Goal: Transaction & Acquisition: Book appointment/travel/reservation

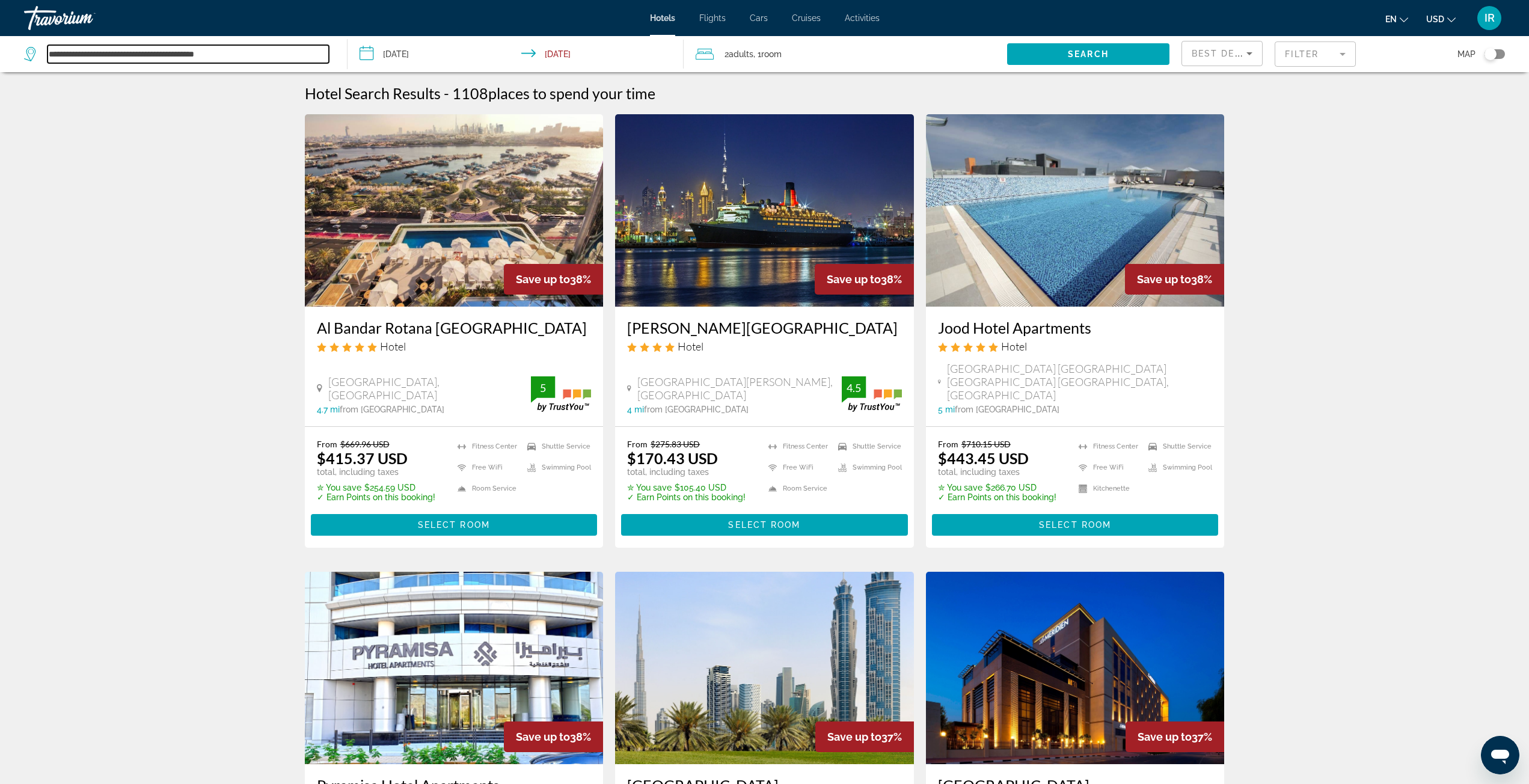
click at [174, 60] on input "**********" at bounding box center [189, 54] width 282 height 18
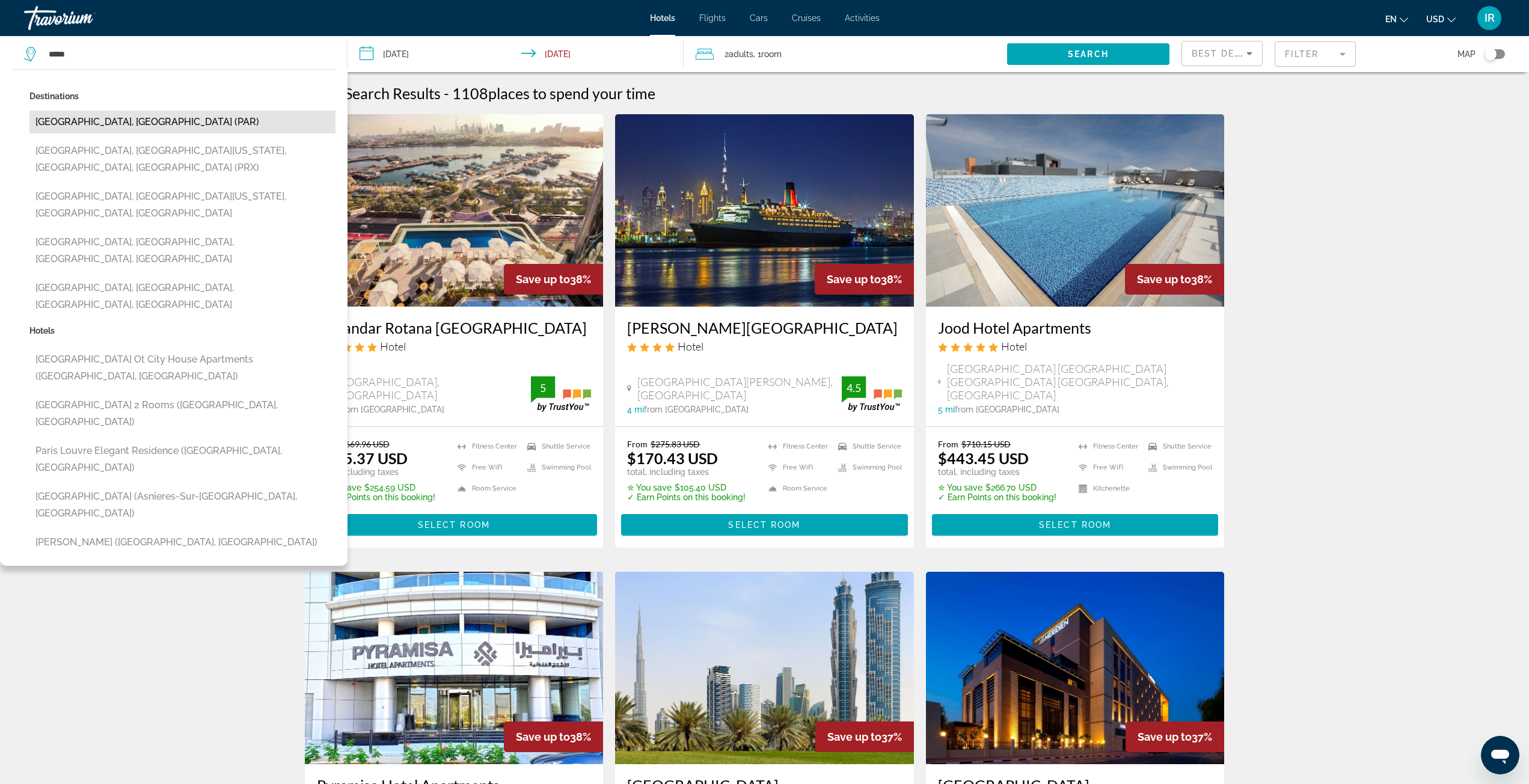
click at [132, 127] on button "[GEOGRAPHIC_DATA], [GEOGRAPHIC_DATA] (PAR)" at bounding box center [182, 122] width 306 height 23
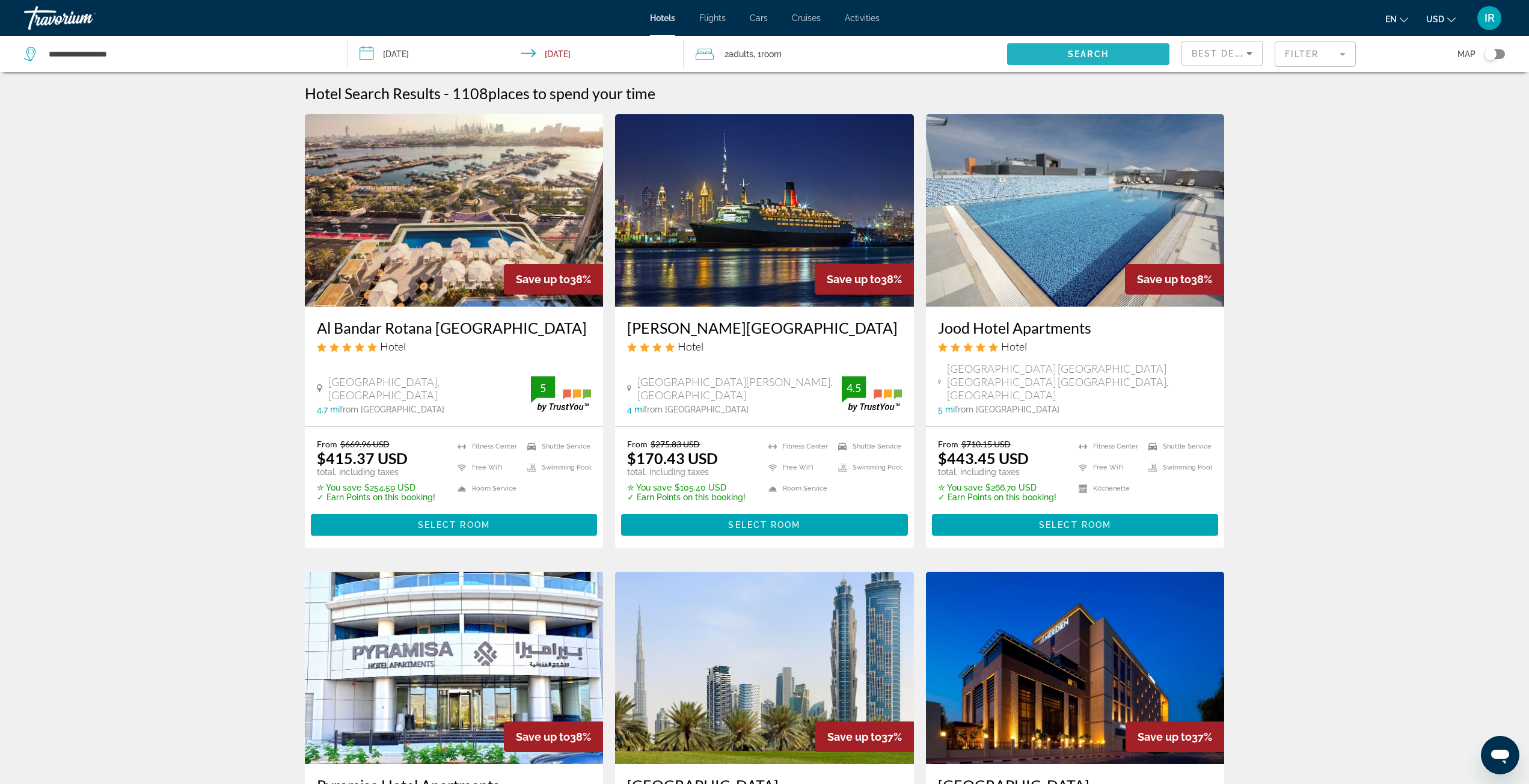
click at [1081, 53] on span "Search" at bounding box center [1088, 54] width 41 height 10
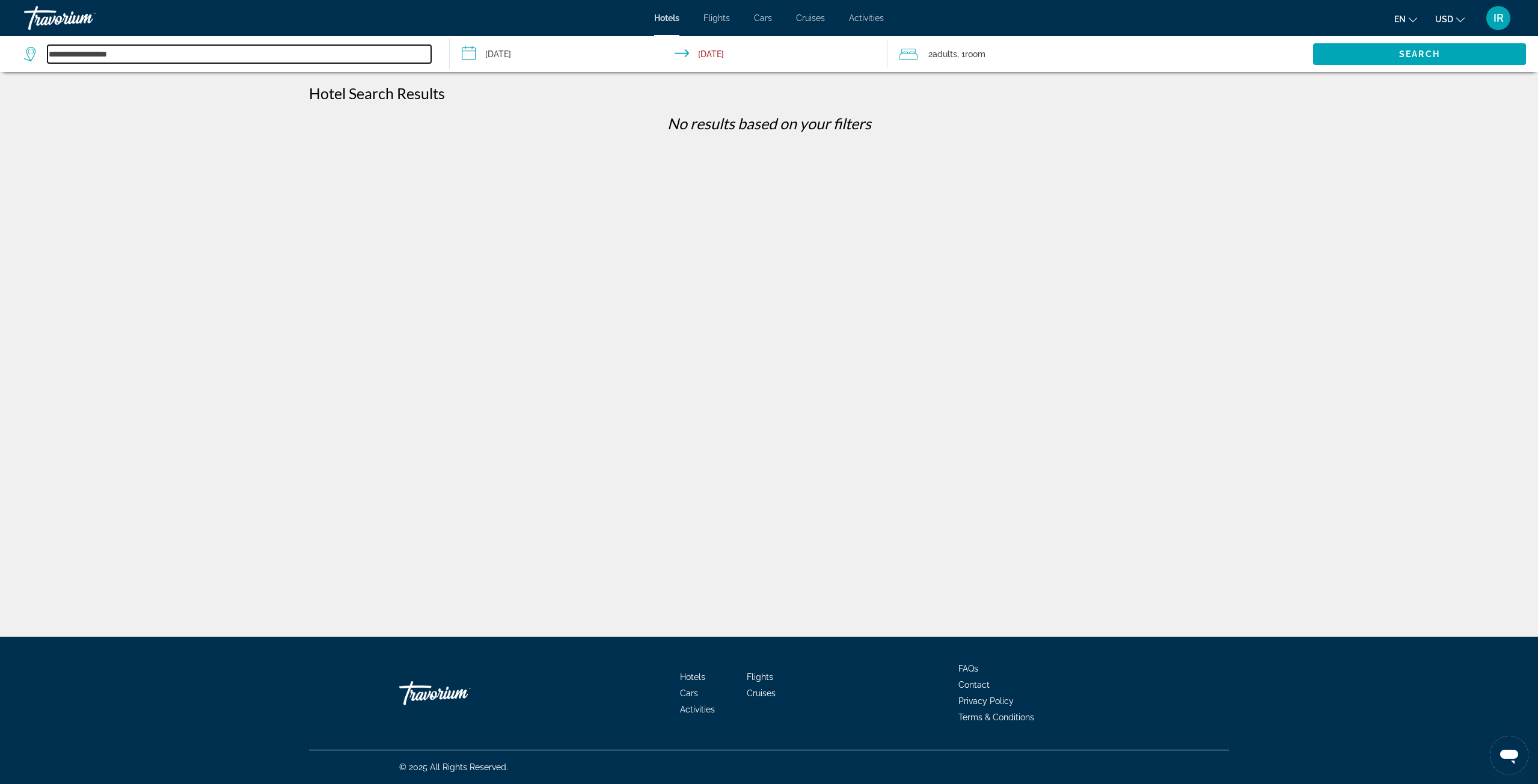
click at [90, 56] on input "**********" at bounding box center [240, 54] width 384 height 18
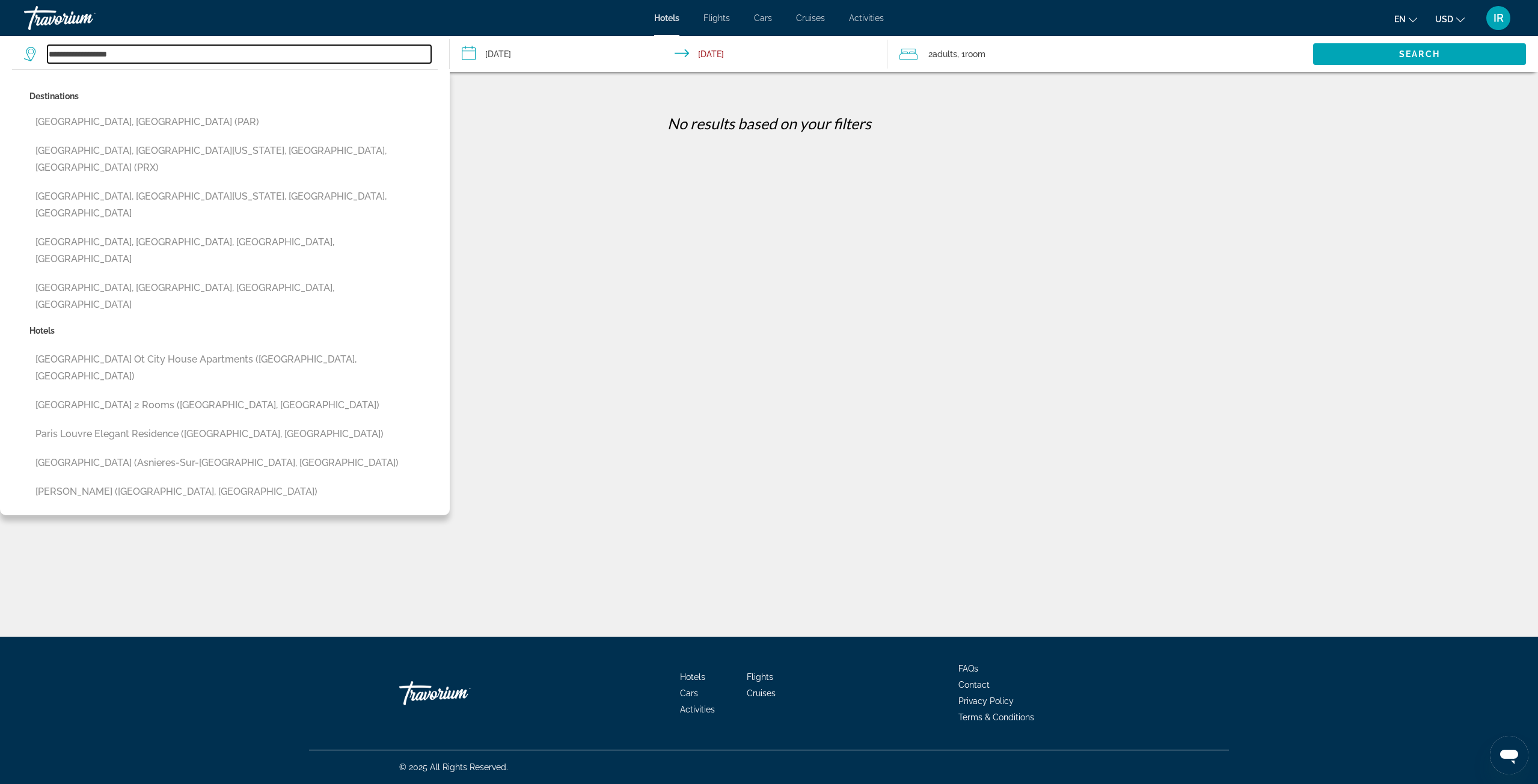
click at [90, 53] on input "**********" at bounding box center [240, 54] width 384 height 18
click at [92, 49] on input "*******" at bounding box center [240, 54] width 384 height 18
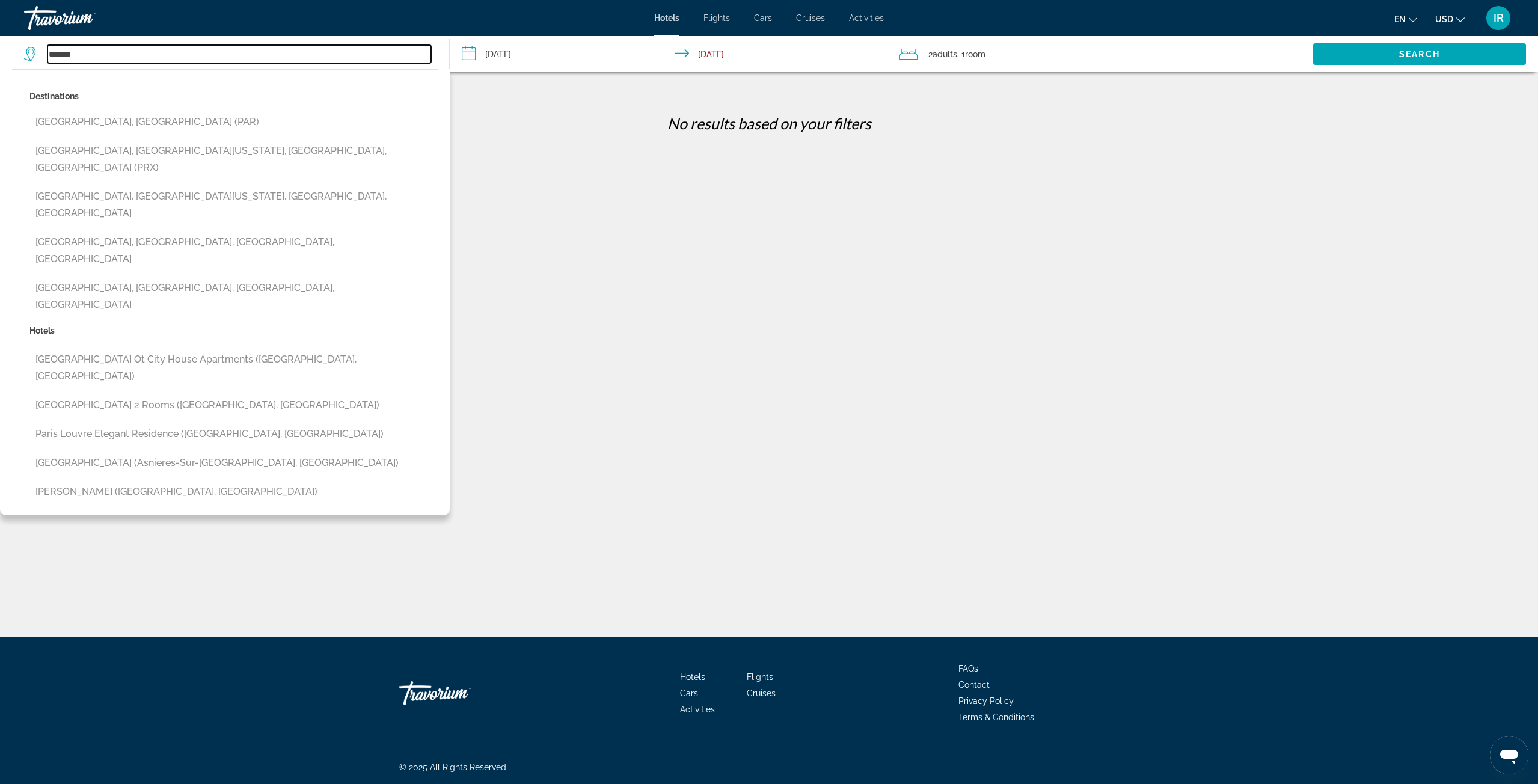
click at [92, 49] on input "*******" at bounding box center [240, 54] width 384 height 18
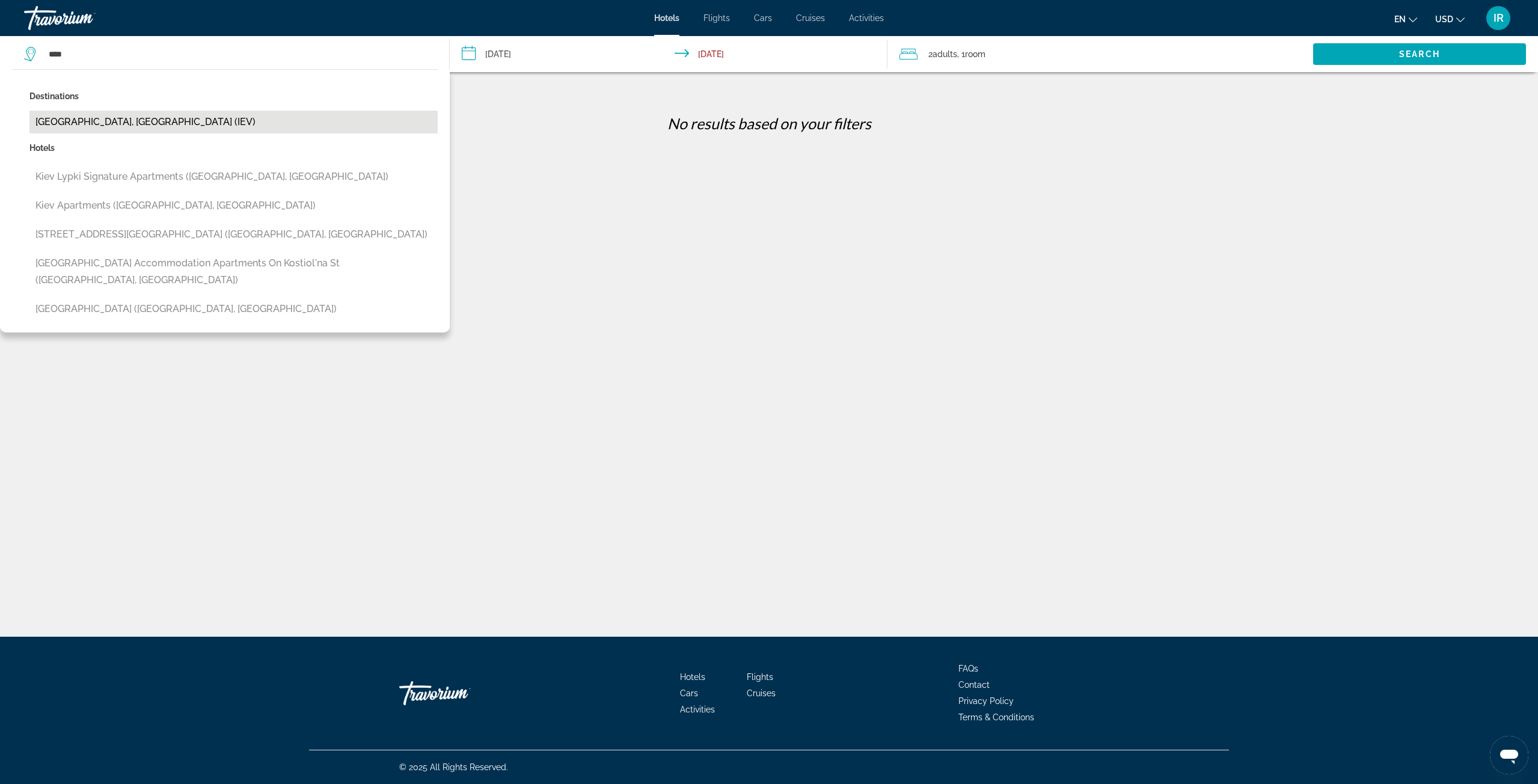
click at [104, 127] on button "[GEOGRAPHIC_DATA], [GEOGRAPHIC_DATA] (IEV)" at bounding box center [233, 122] width 408 height 23
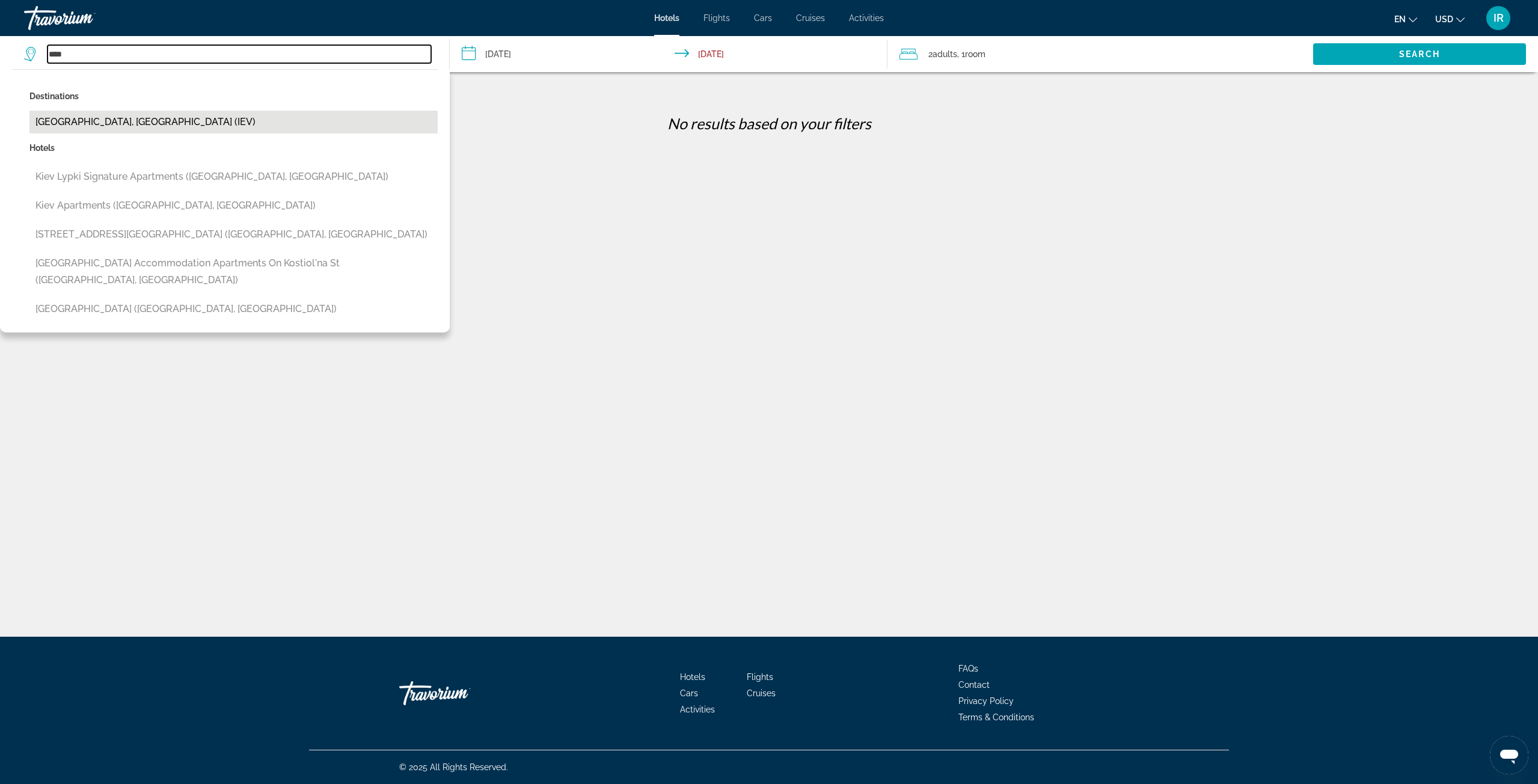
type input "**********"
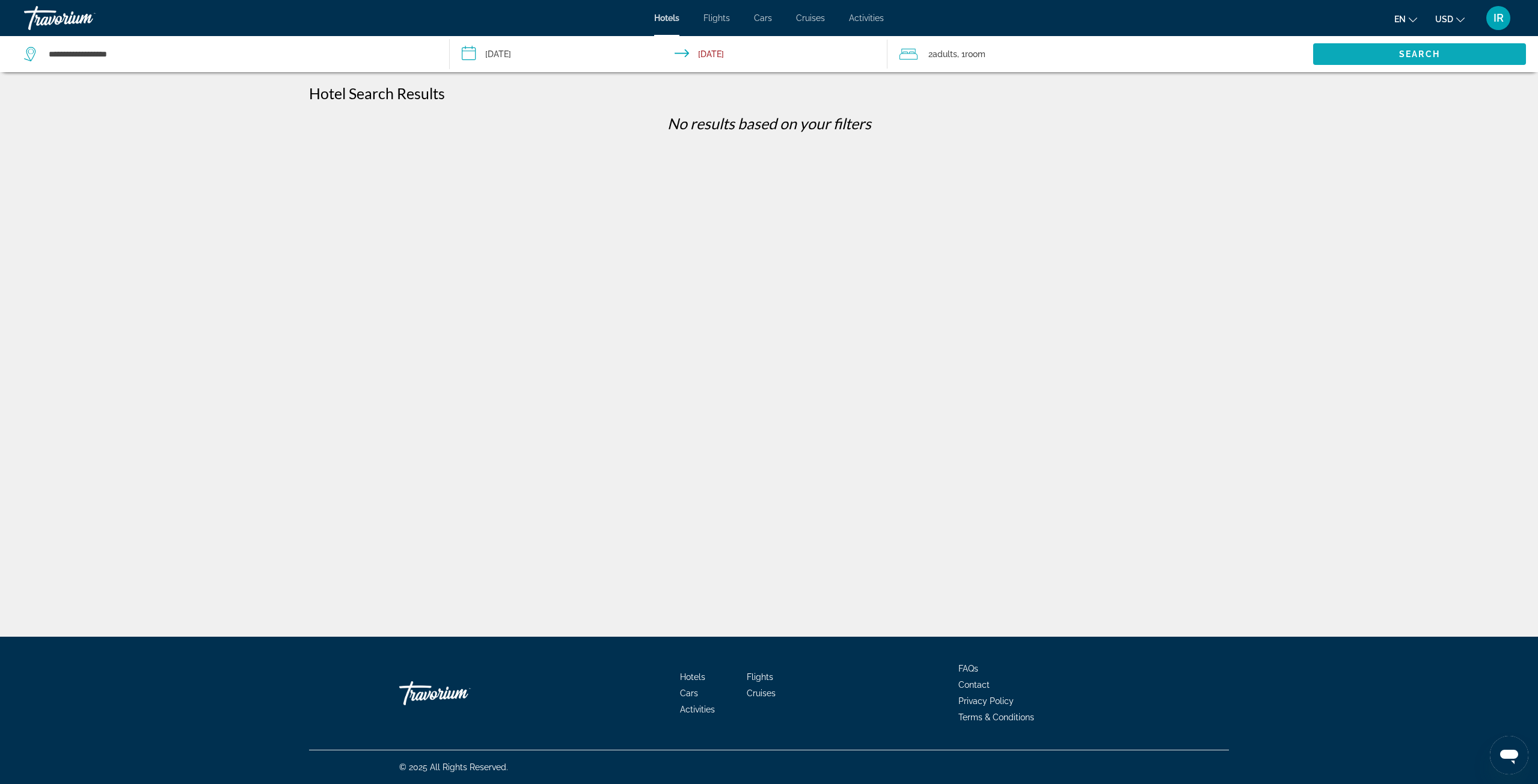
click at [1366, 57] on span "Search widget" at bounding box center [1419, 54] width 213 height 29
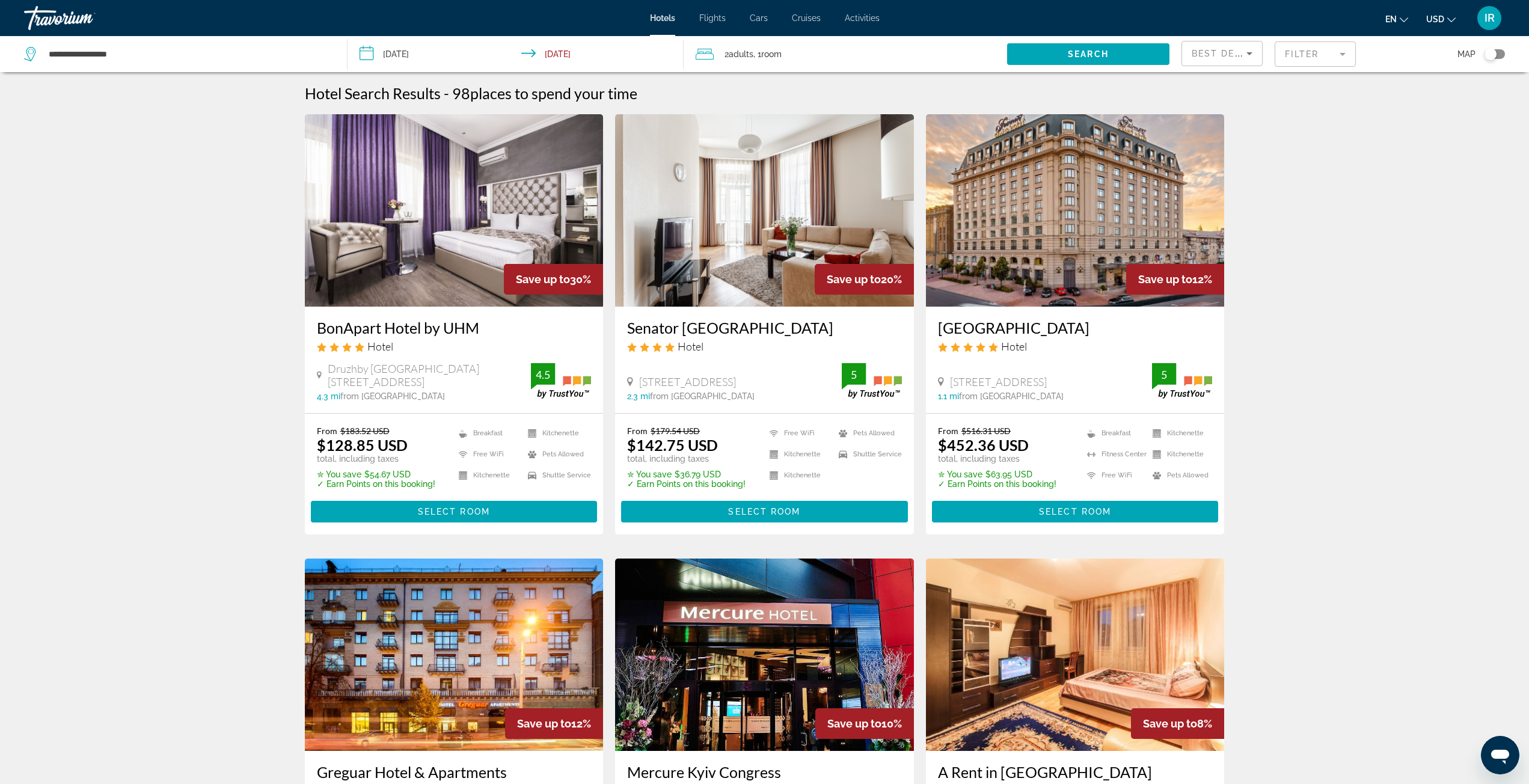
click at [1065, 223] on img "Main content" at bounding box center [1075, 210] width 299 height 193
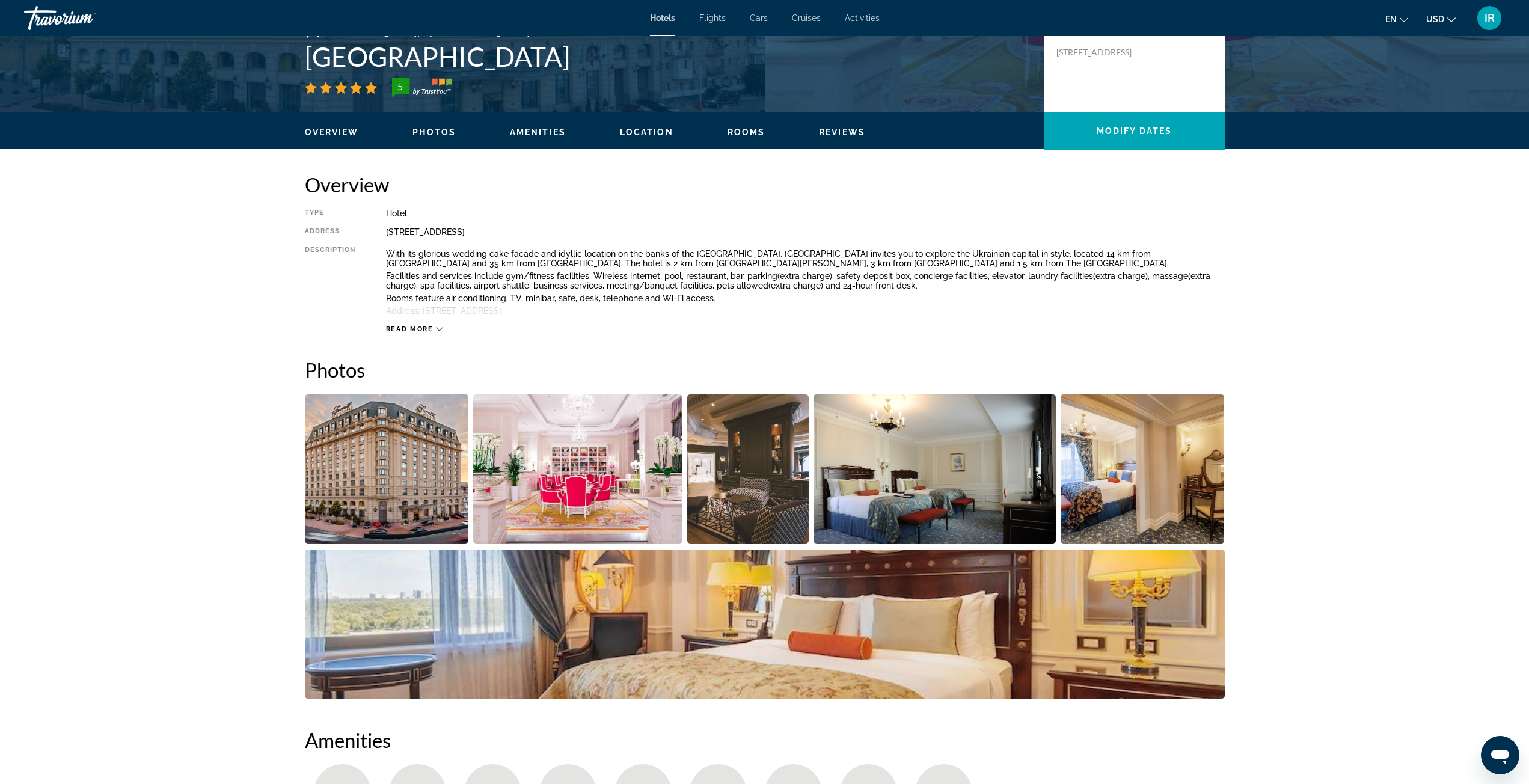
scroll to position [300, 0]
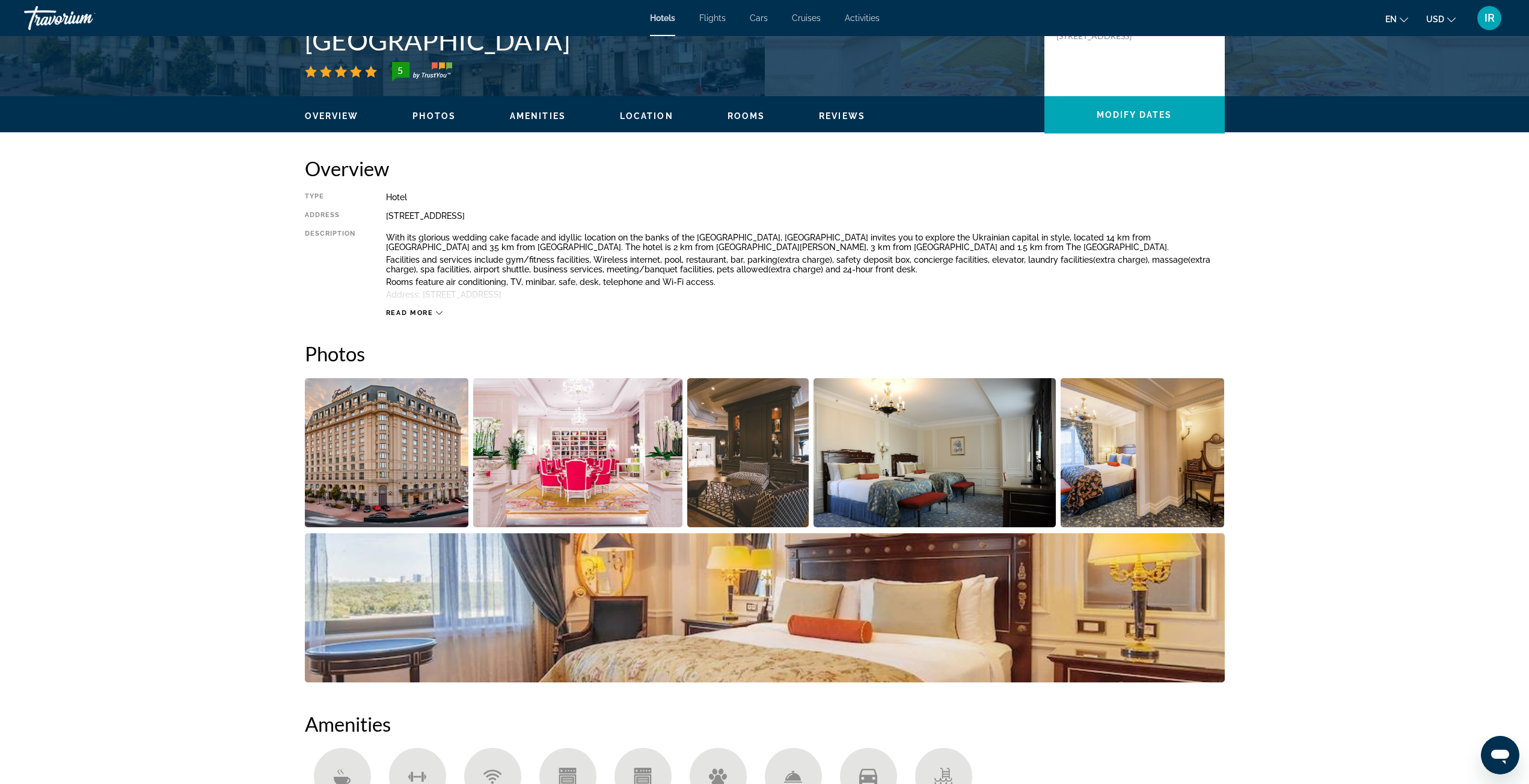
click at [354, 461] on img "Open full-screen image slider" at bounding box center [387, 452] width 164 height 149
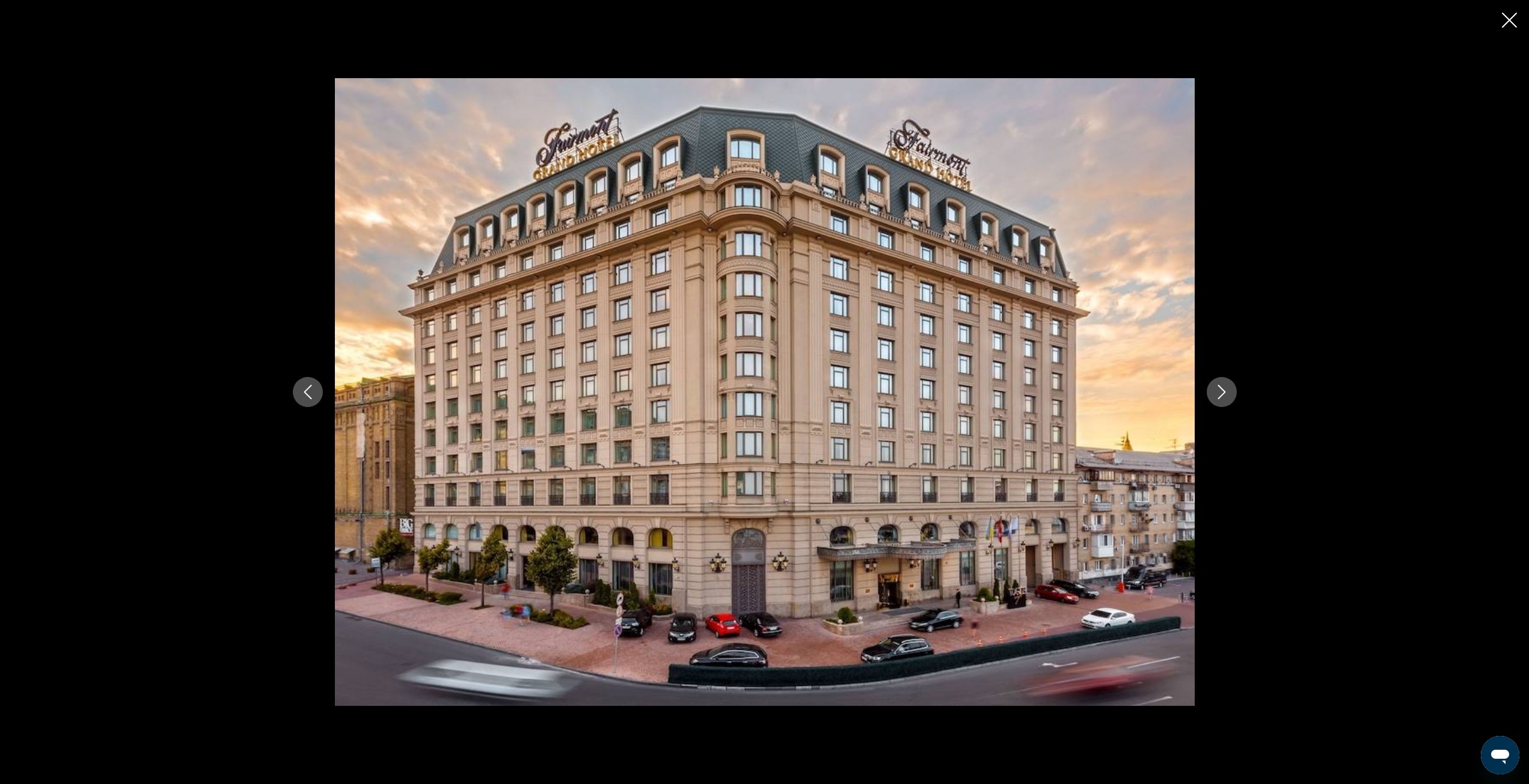
click at [1207, 394] on button "Next image" at bounding box center [1221, 392] width 30 height 30
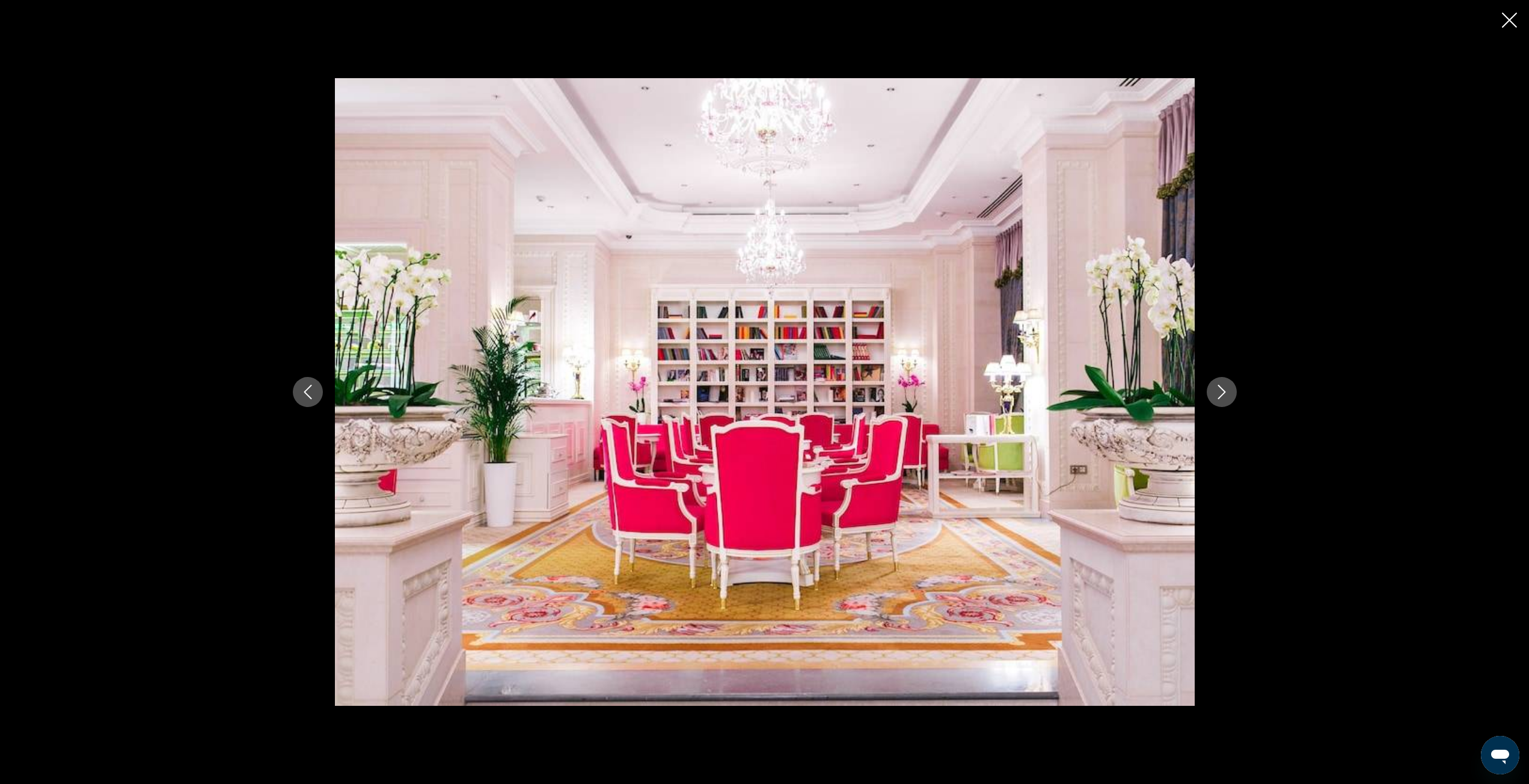
click at [1207, 394] on button "Next image" at bounding box center [1221, 392] width 30 height 30
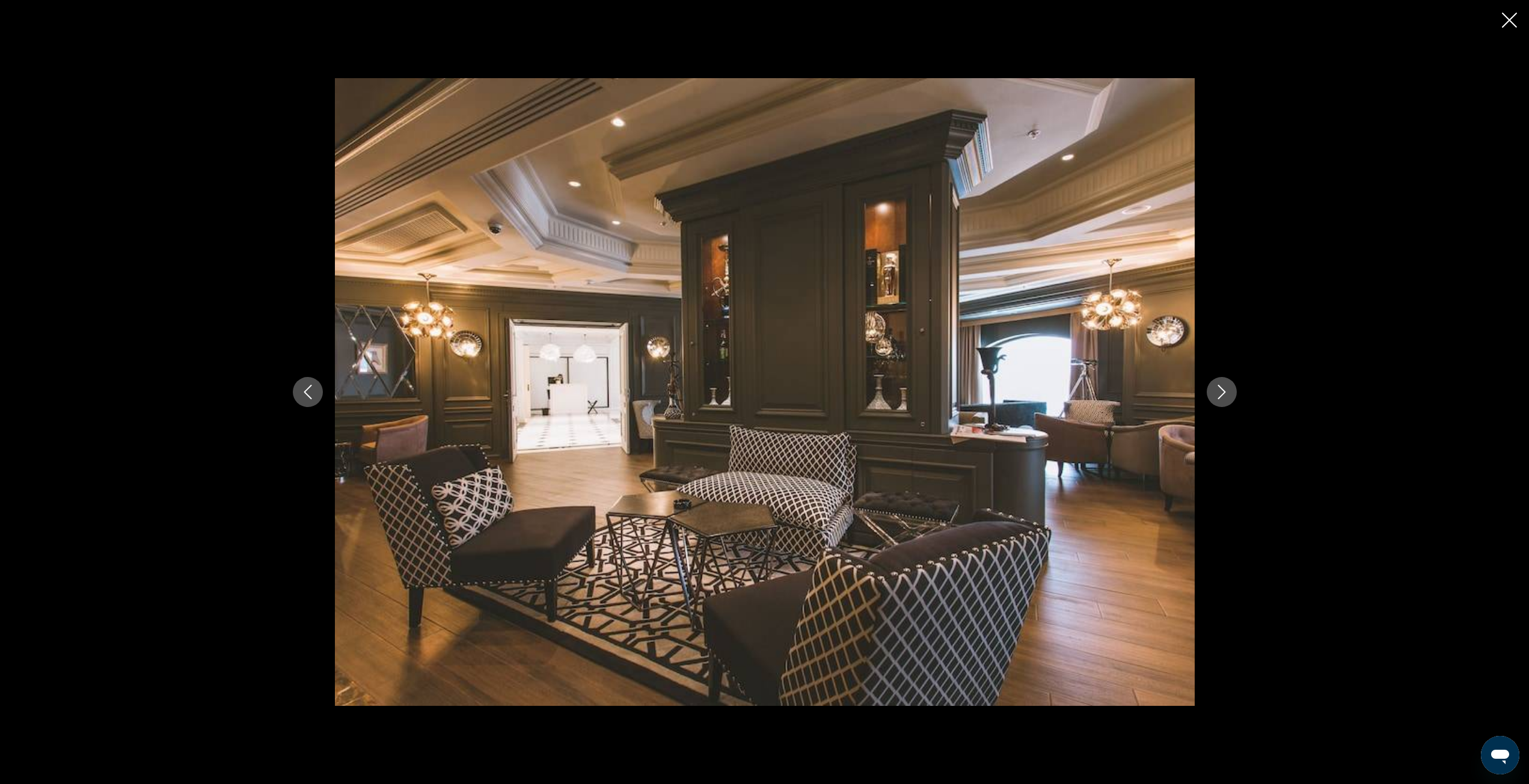
click at [1207, 394] on button "Next image" at bounding box center [1221, 392] width 30 height 30
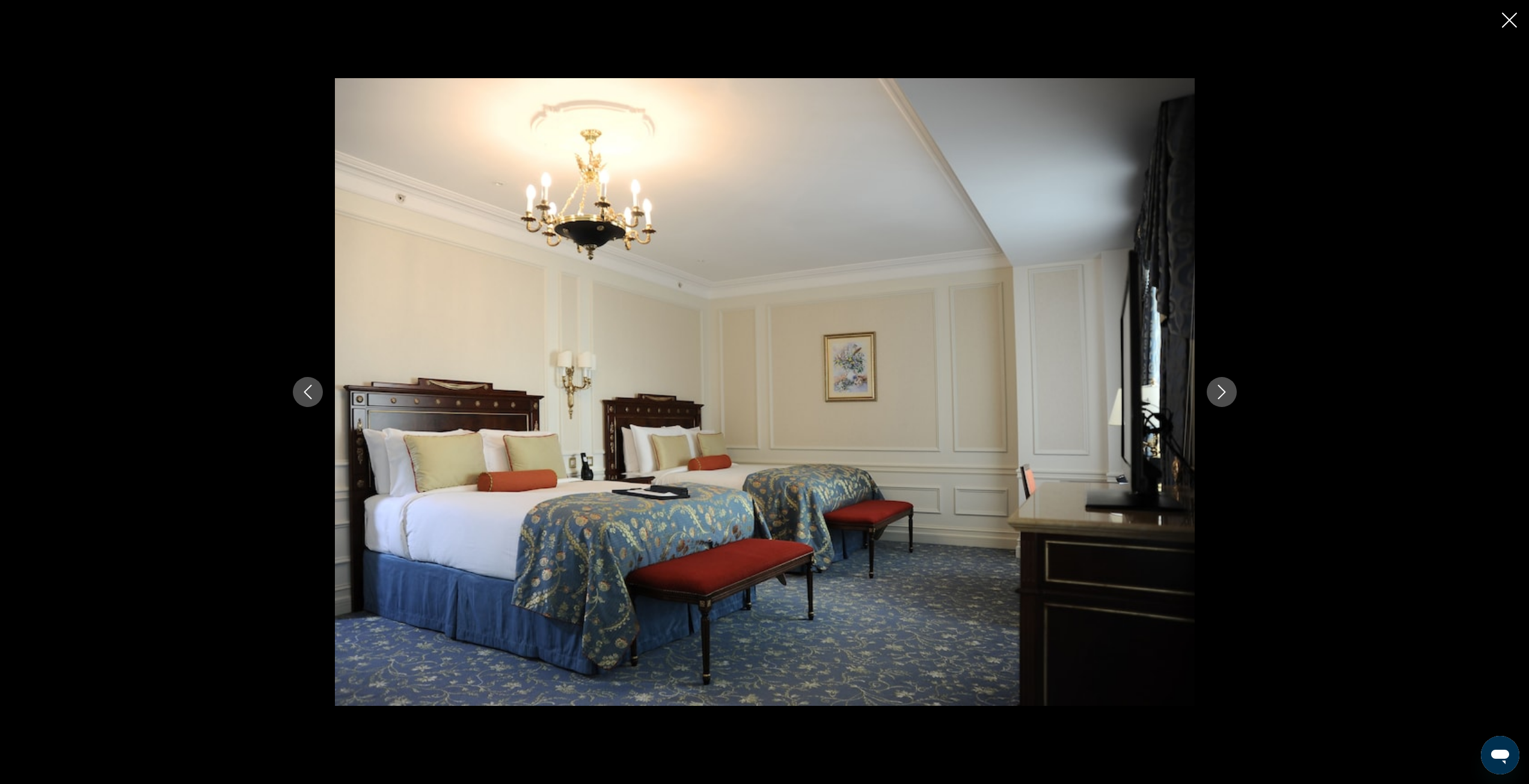
click at [1207, 394] on button "Next image" at bounding box center [1221, 392] width 30 height 30
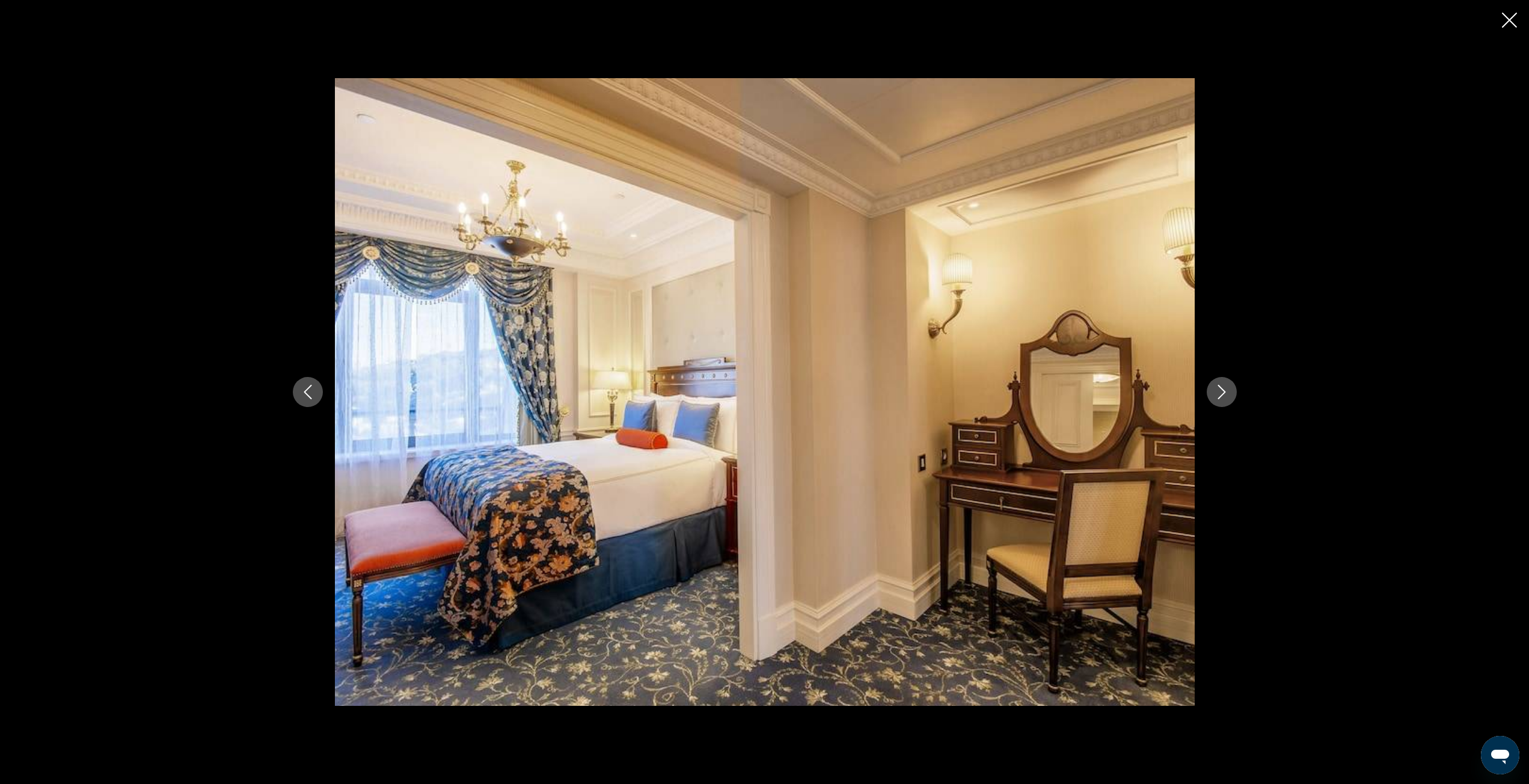
click at [1207, 394] on button "Next image" at bounding box center [1221, 392] width 30 height 30
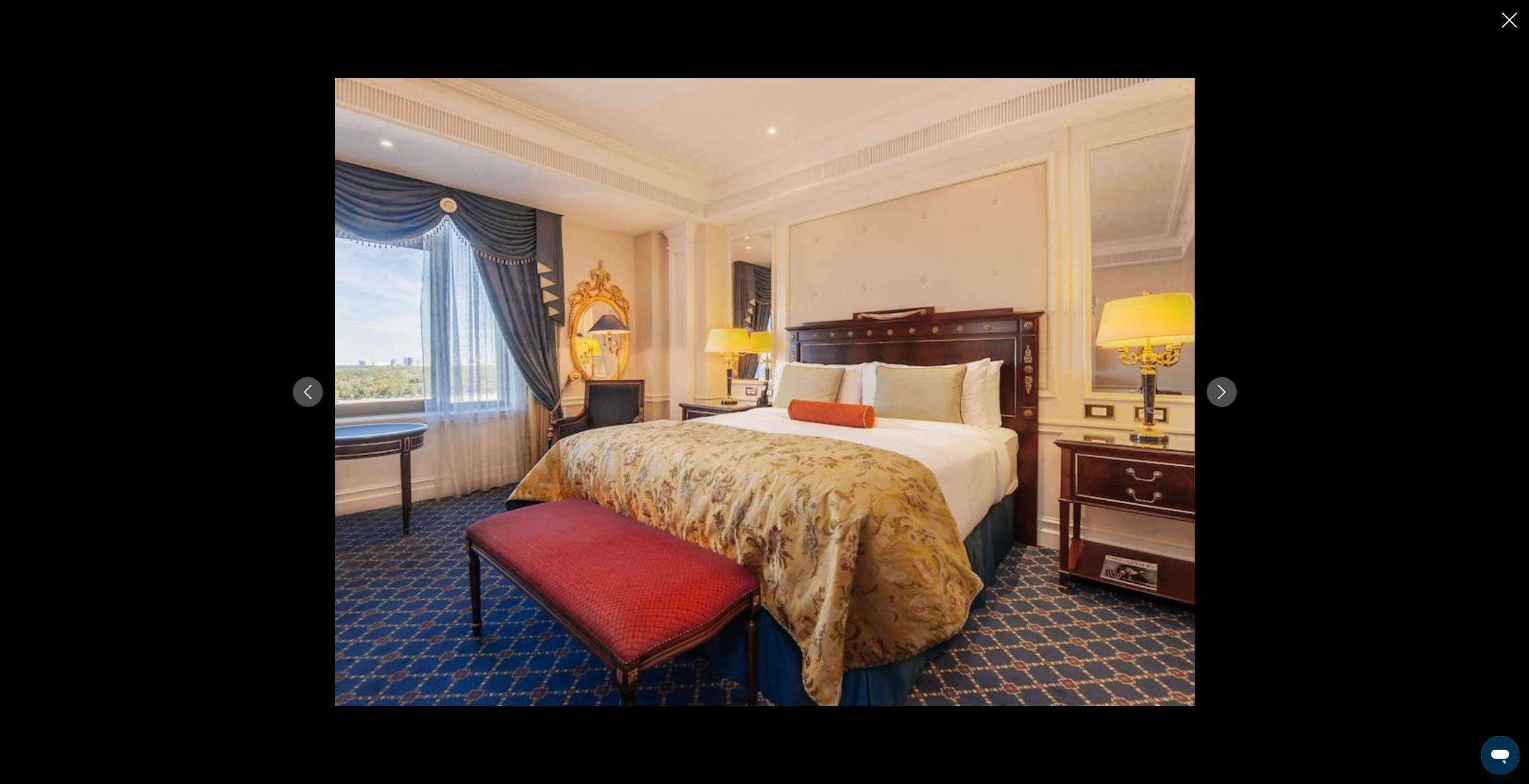
click at [1207, 394] on button "Next image" at bounding box center [1221, 392] width 30 height 30
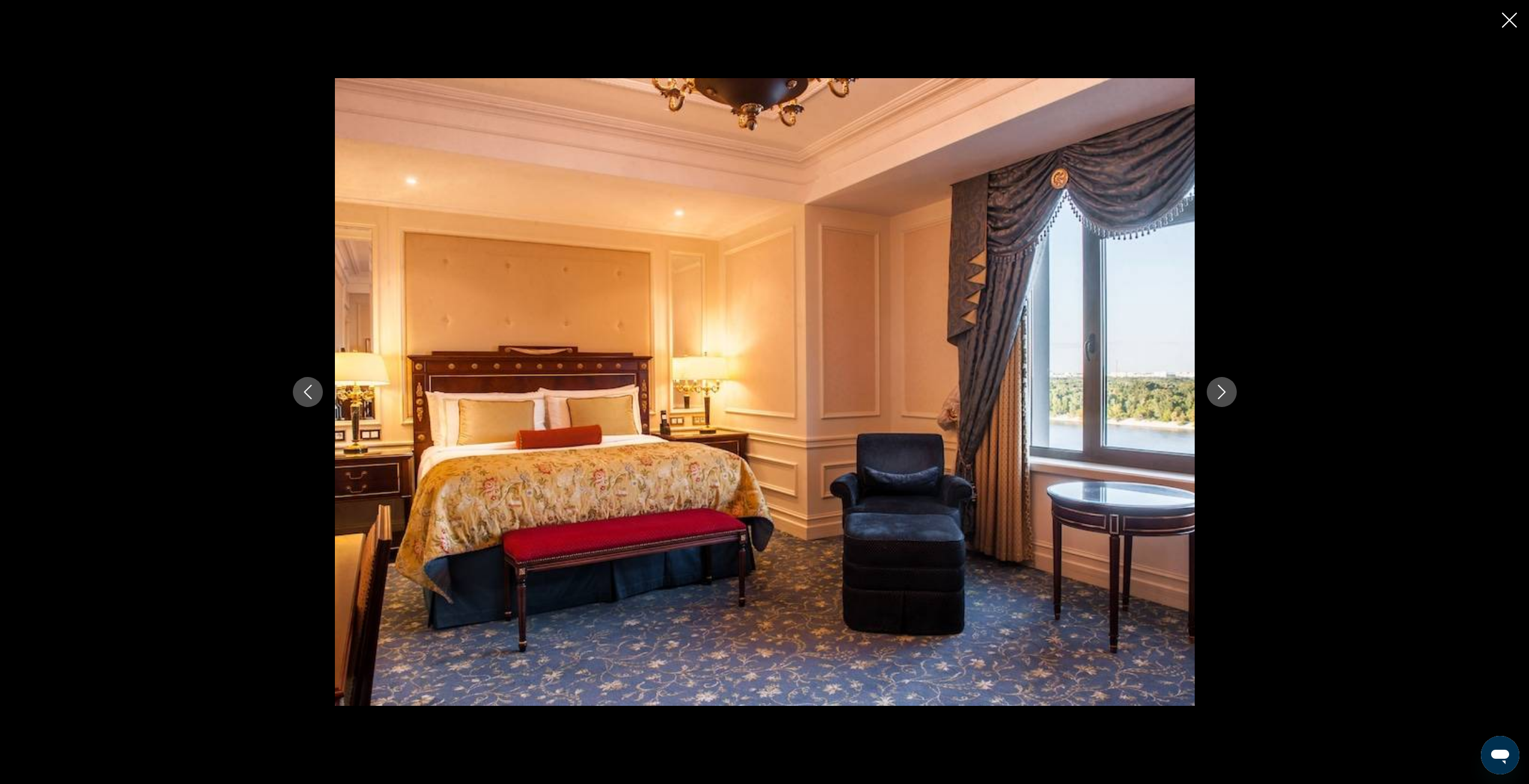
click at [1207, 394] on button "Next image" at bounding box center [1221, 392] width 30 height 30
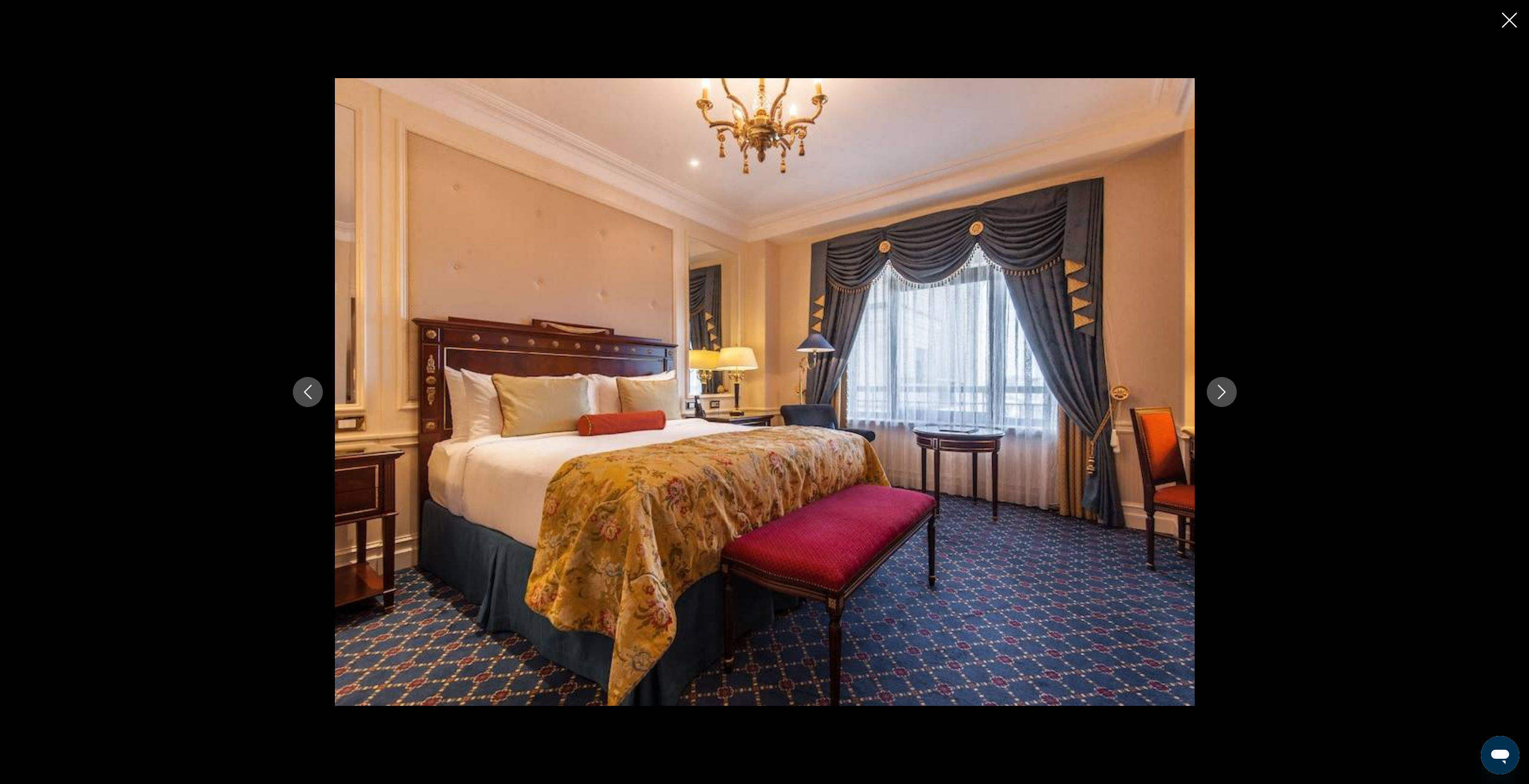
click at [1207, 394] on button "Next image" at bounding box center [1221, 392] width 30 height 30
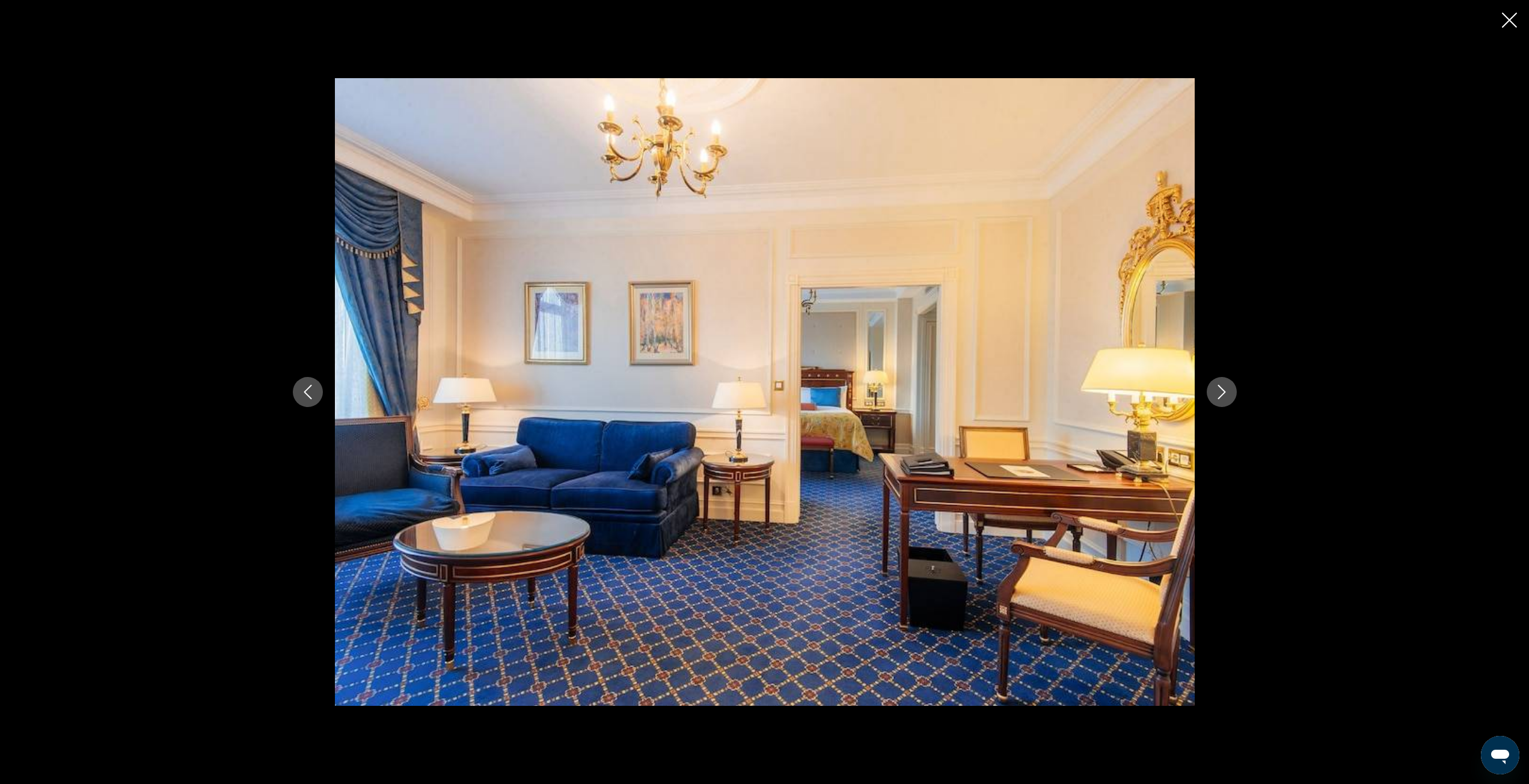
click at [1207, 394] on button "Next image" at bounding box center [1221, 392] width 30 height 30
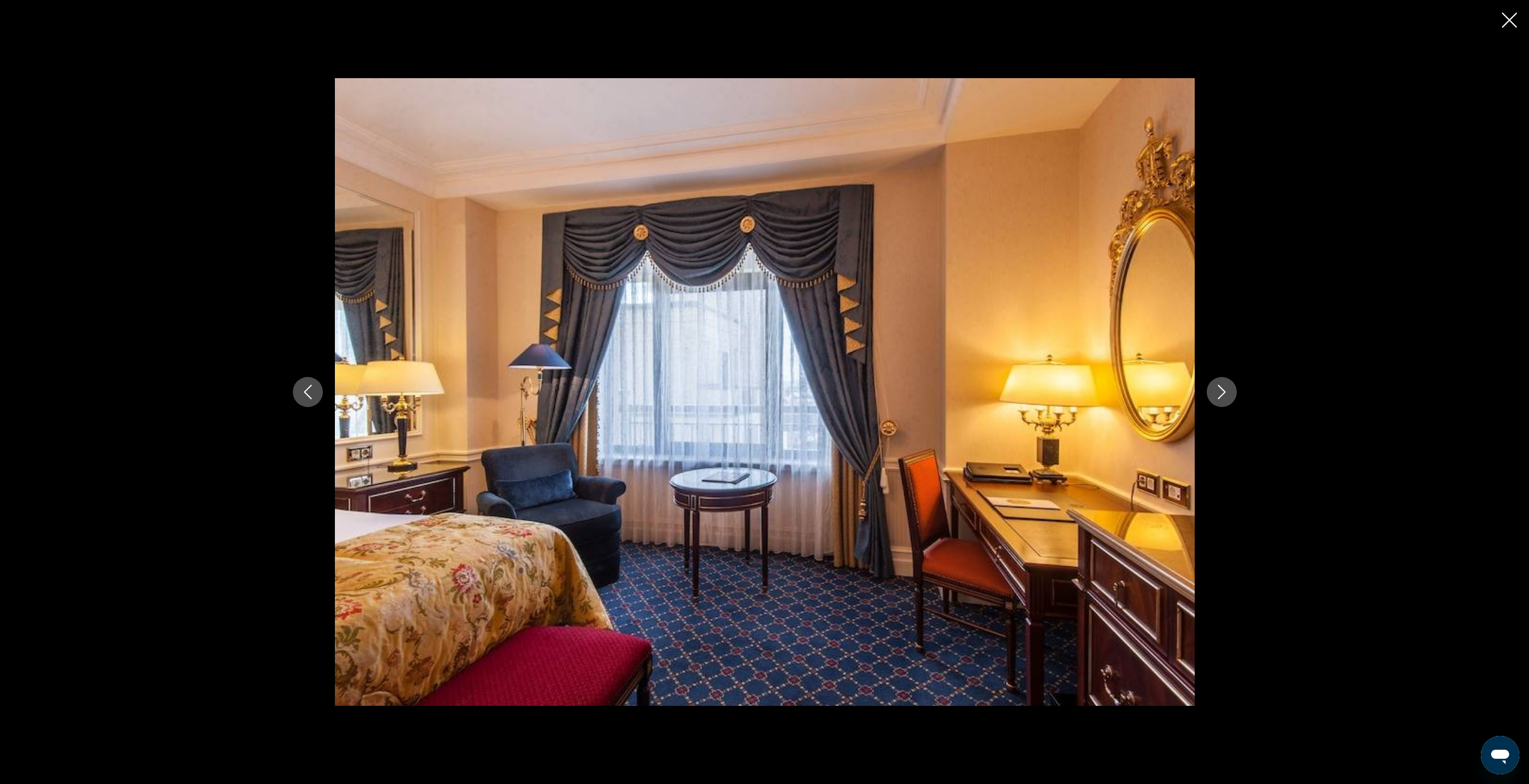
click at [1207, 394] on button "Next image" at bounding box center [1221, 392] width 30 height 30
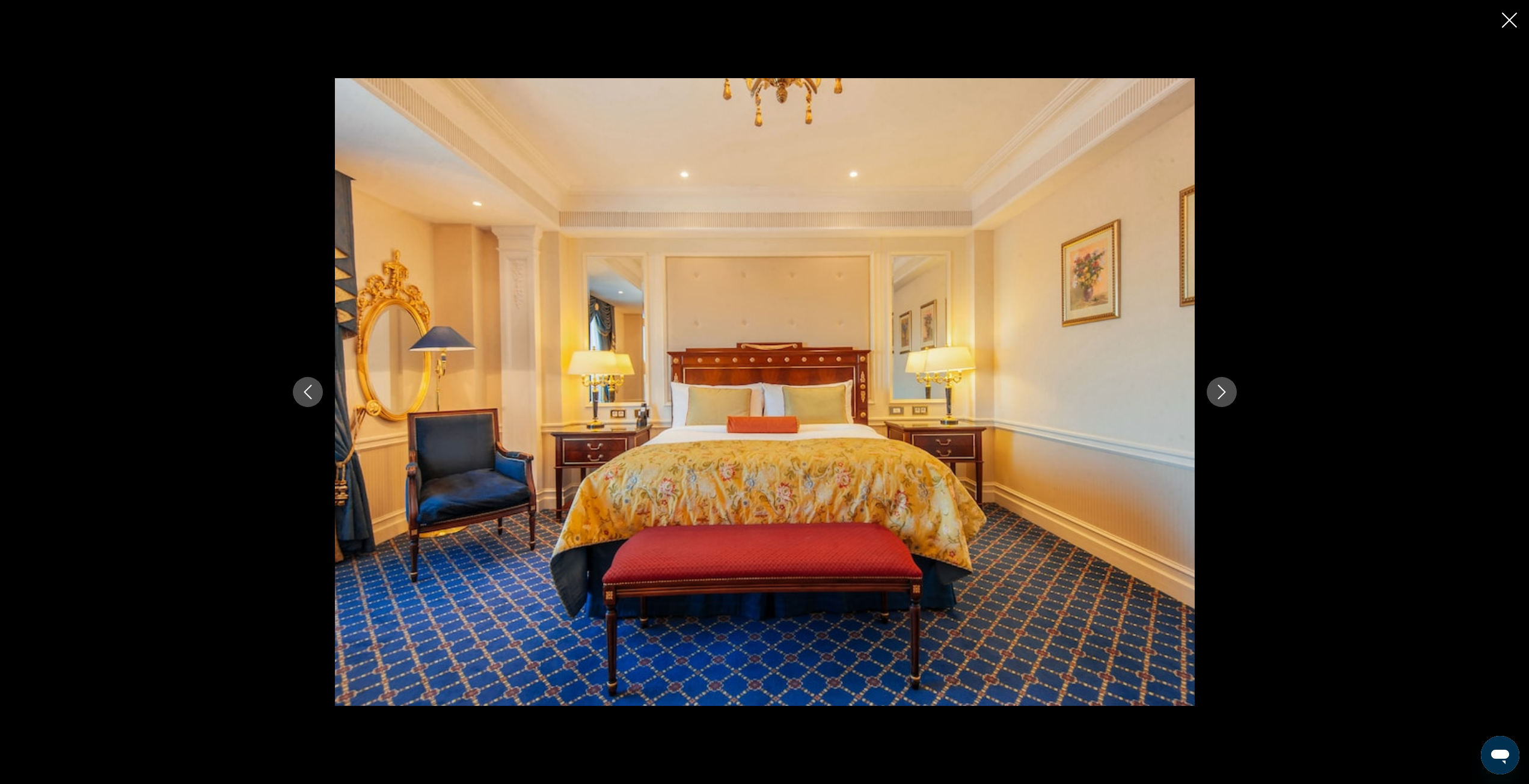
click at [1207, 394] on button "Next image" at bounding box center [1221, 392] width 30 height 30
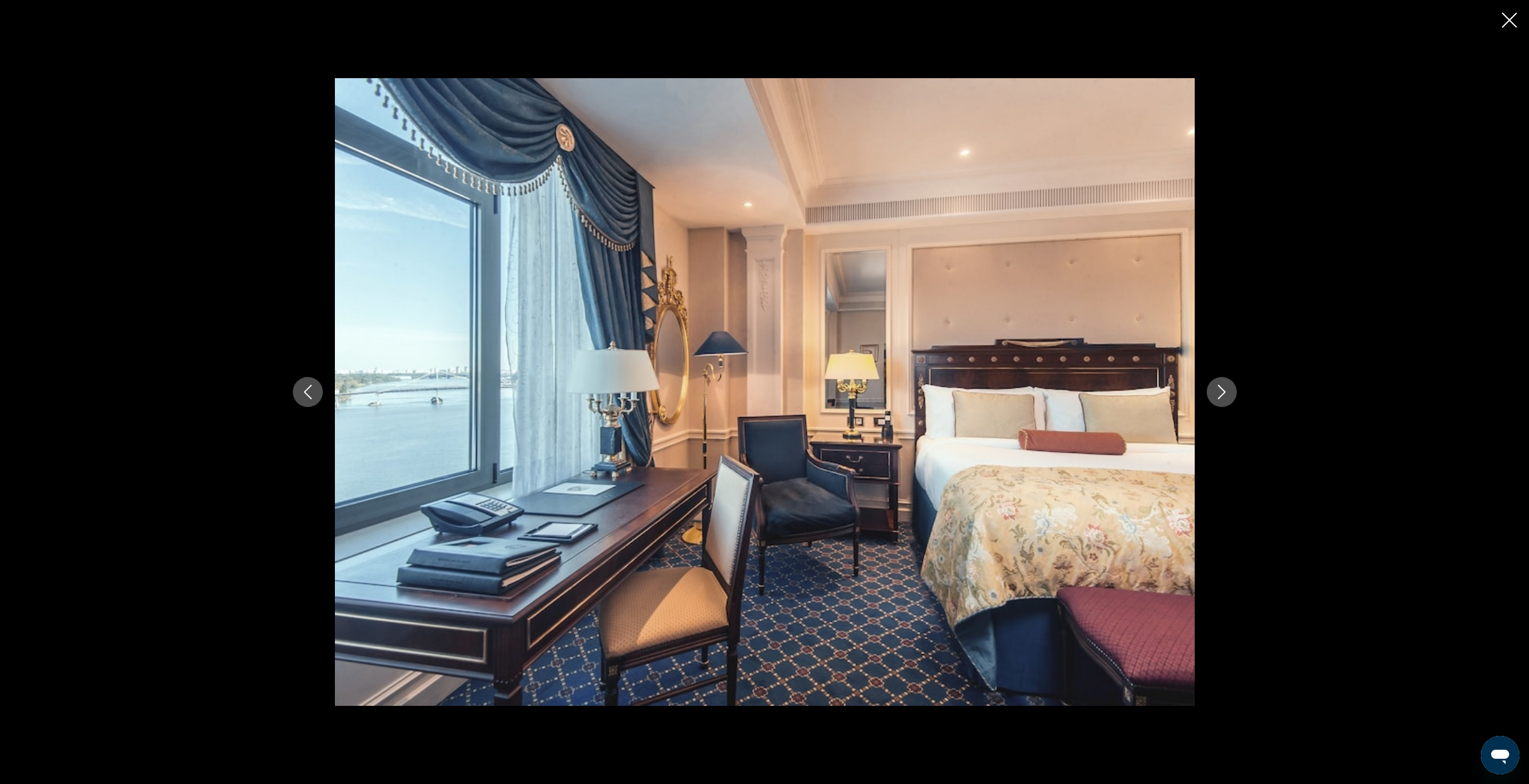
click at [1207, 394] on button "Next image" at bounding box center [1221, 392] width 30 height 30
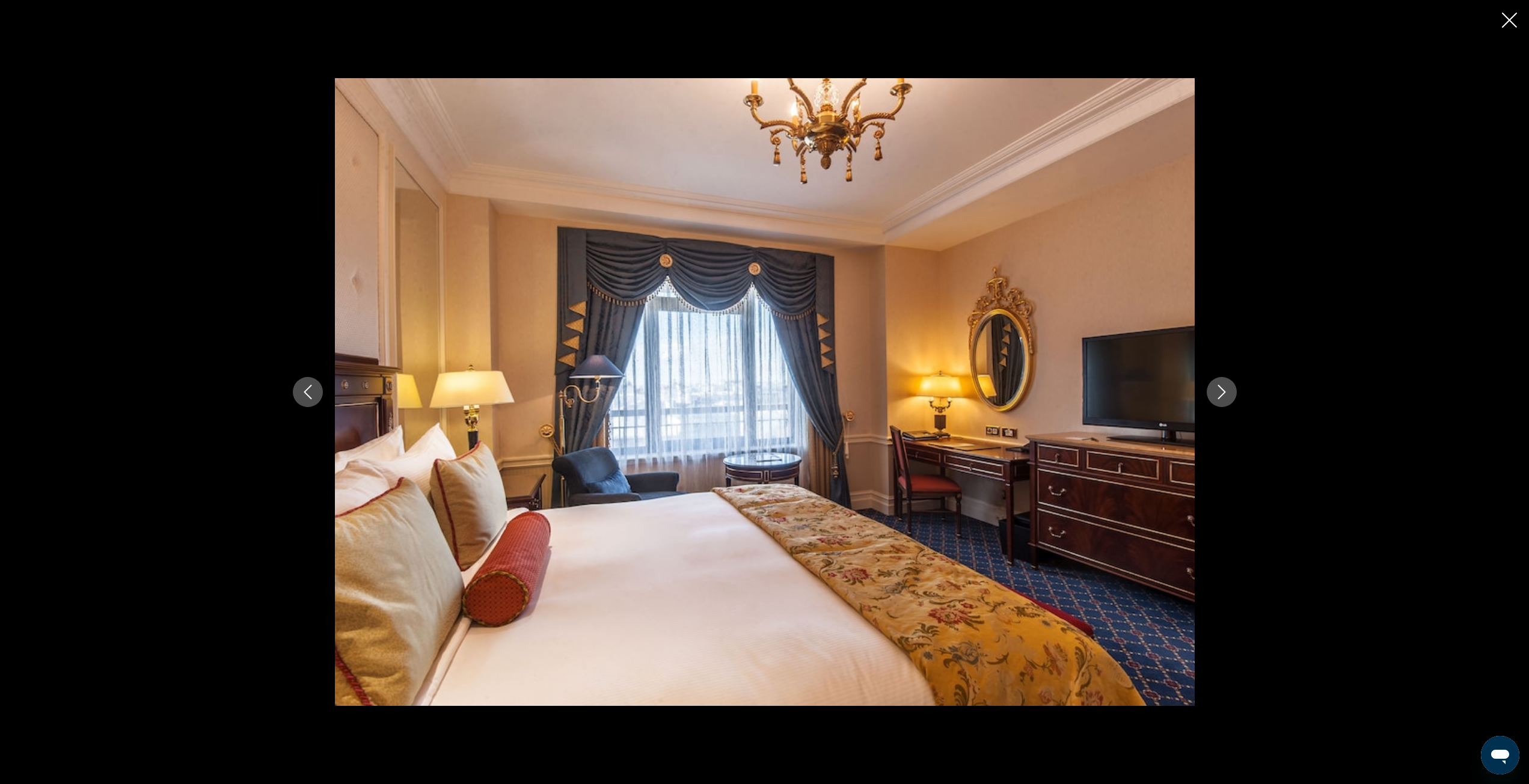
click at [1207, 394] on button "Next image" at bounding box center [1221, 392] width 30 height 30
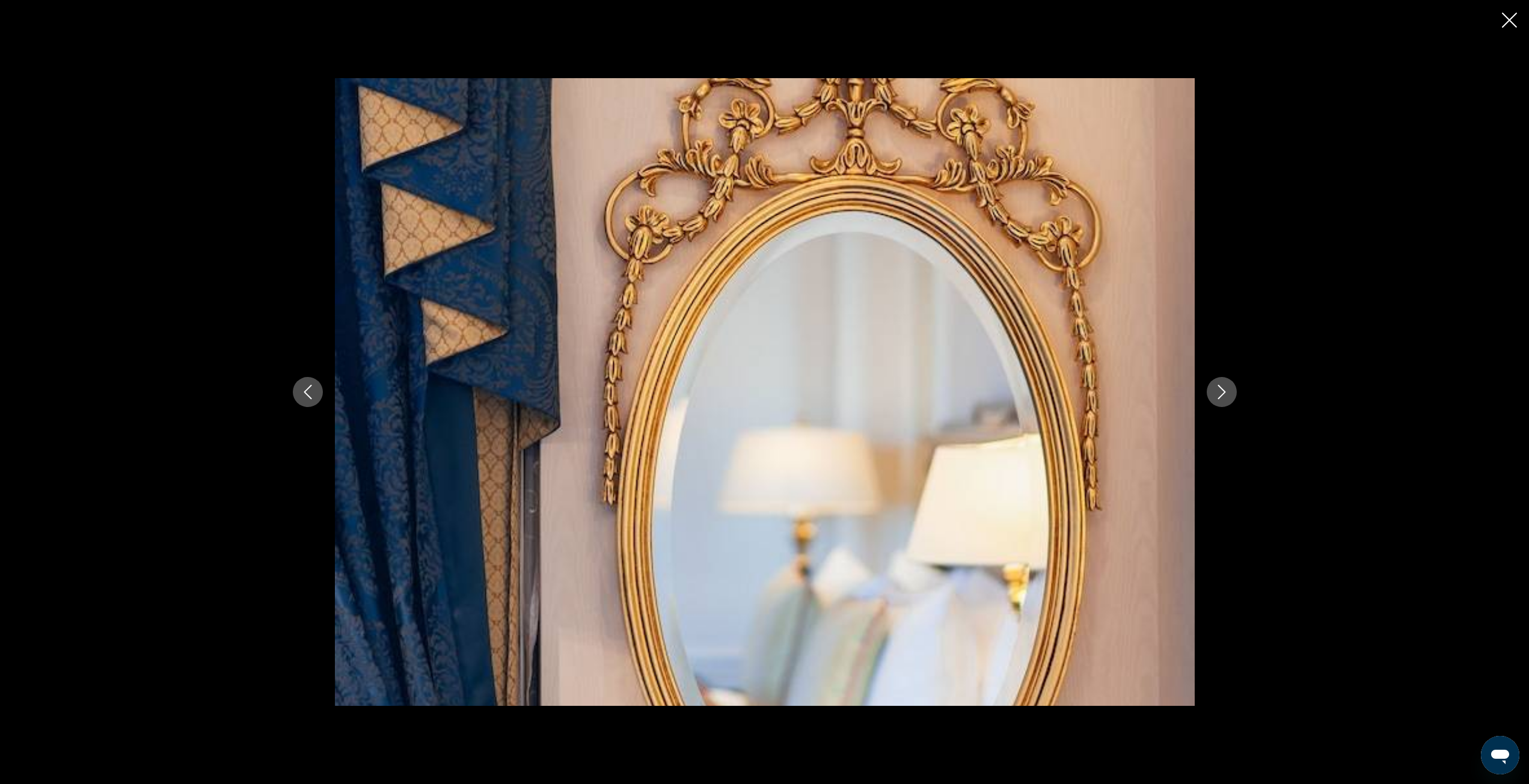
click at [1207, 394] on button "Next image" at bounding box center [1221, 392] width 30 height 30
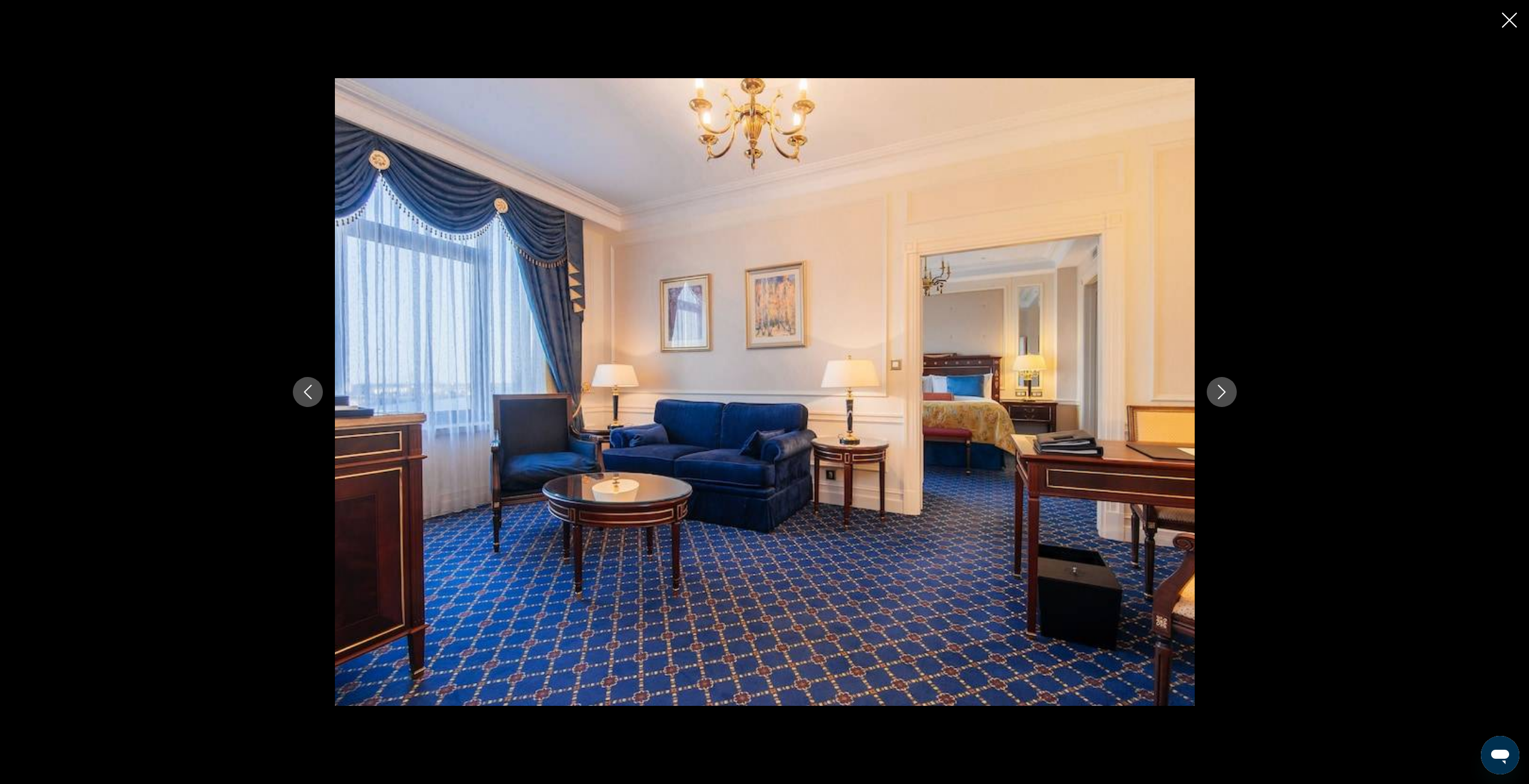
click at [1207, 394] on button "Next image" at bounding box center [1221, 392] width 30 height 30
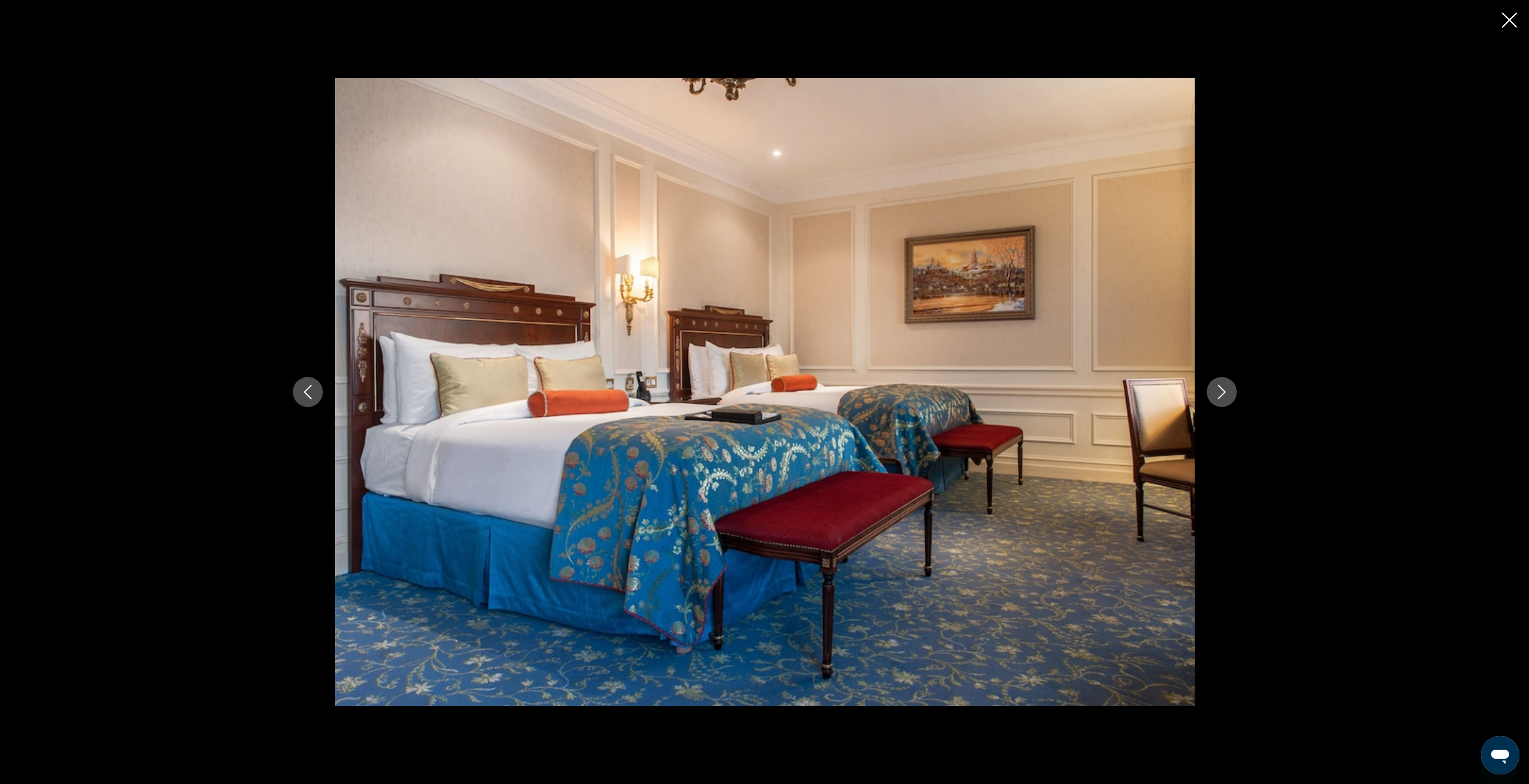
click at [1207, 394] on button "Next image" at bounding box center [1221, 392] width 30 height 30
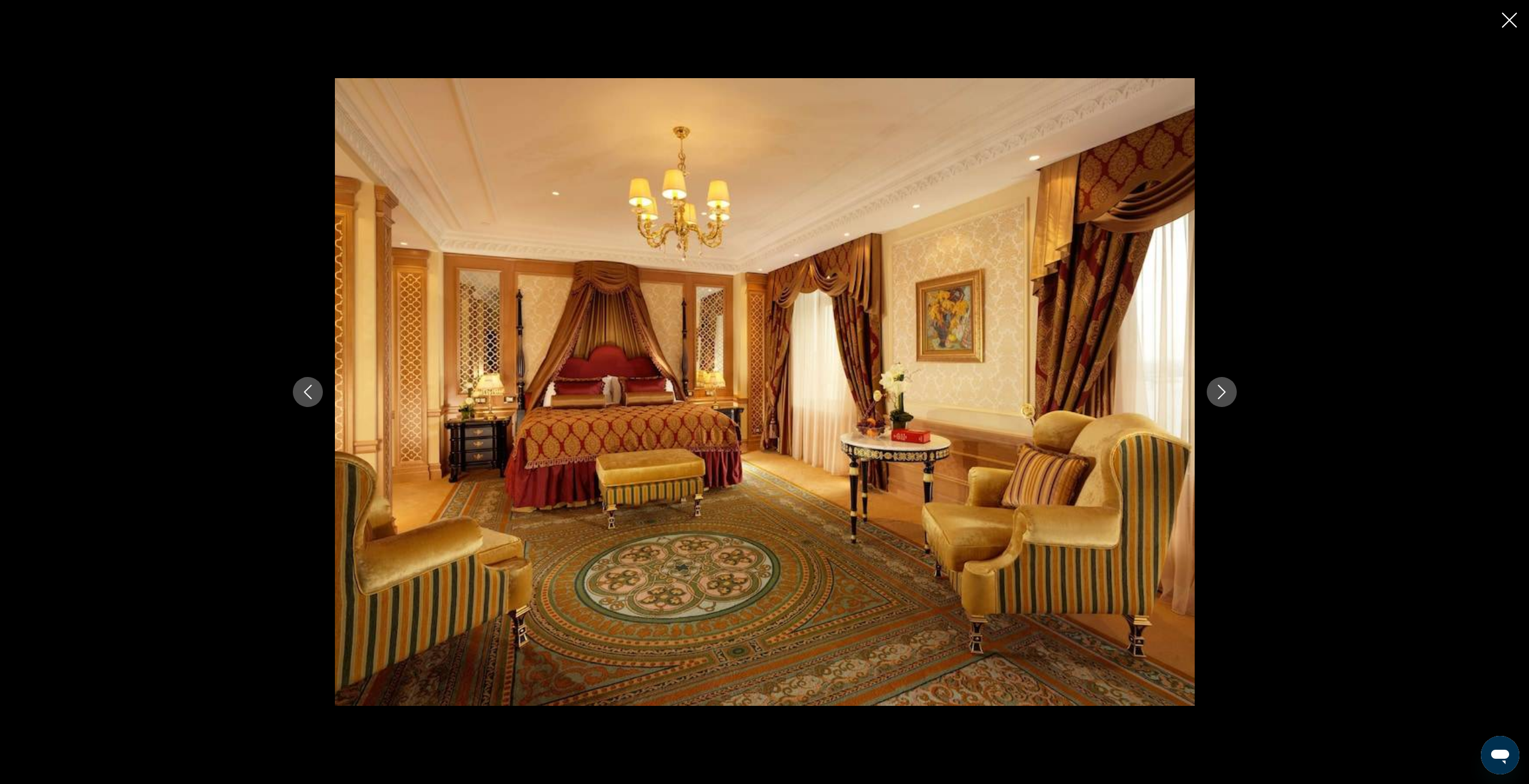
click at [1207, 394] on button "Next image" at bounding box center [1221, 392] width 30 height 30
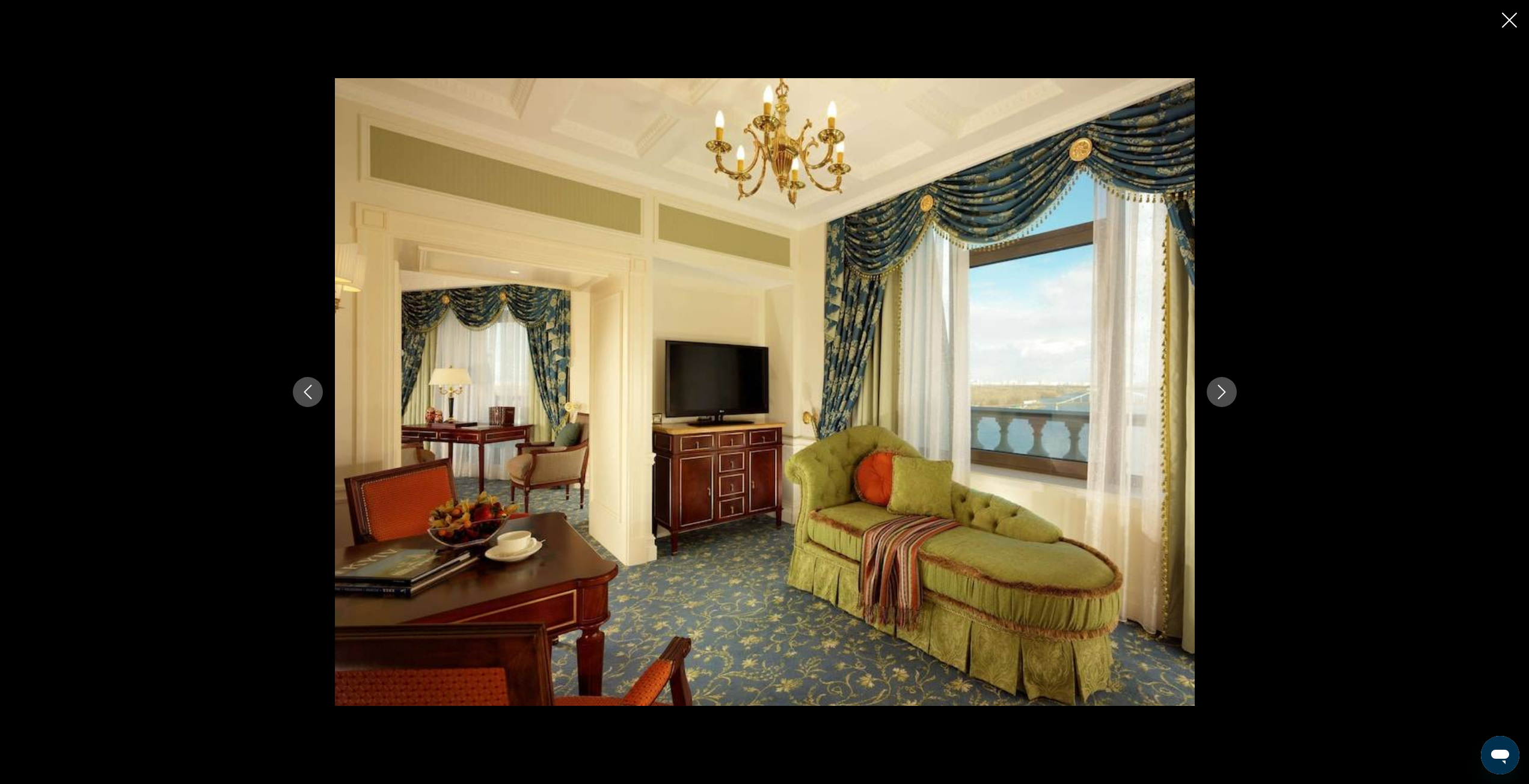
click at [1207, 394] on button "Next image" at bounding box center [1221, 392] width 30 height 30
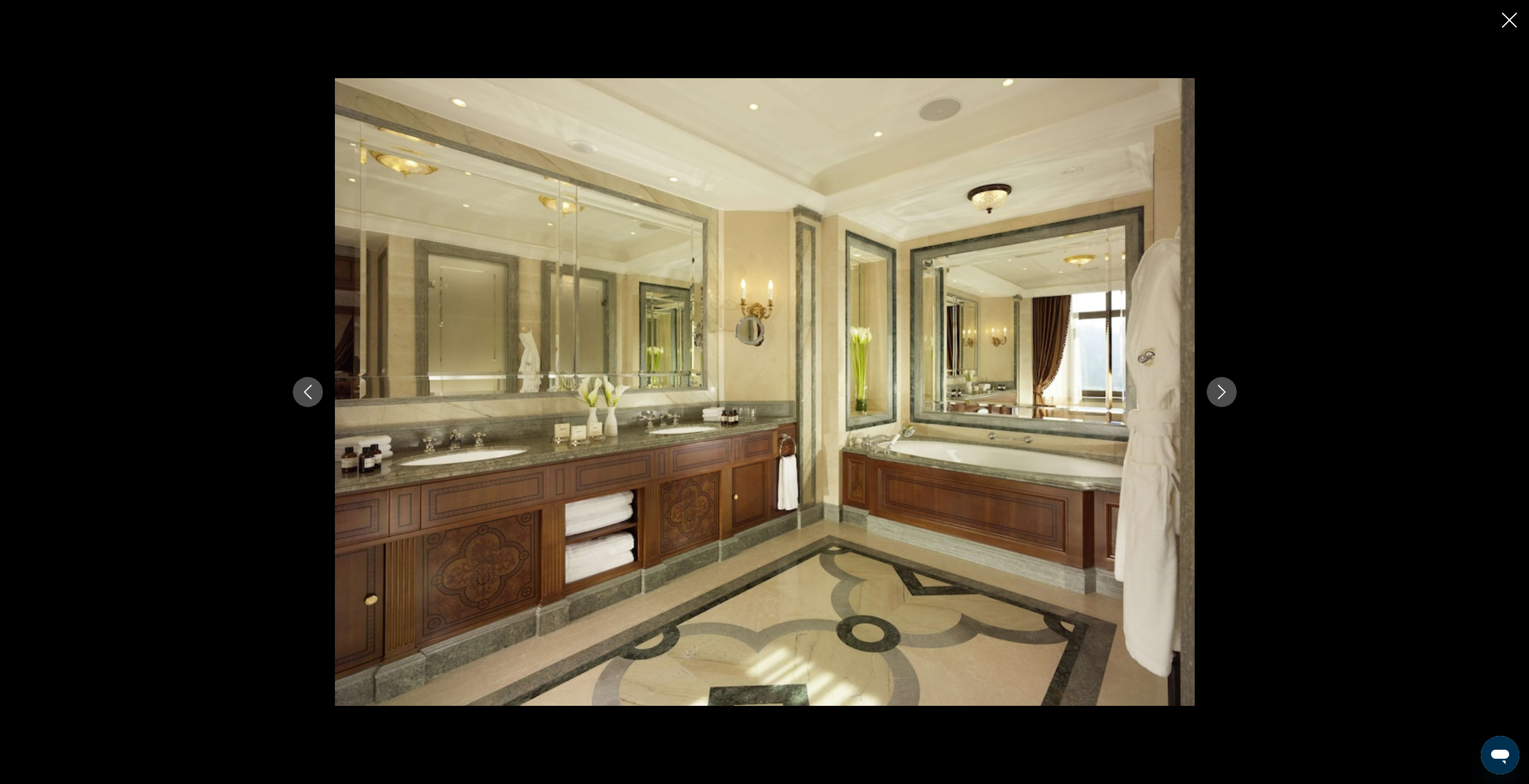
click at [1207, 394] on button "Next image" at bounding box center [1221, 392] width 30 height 30
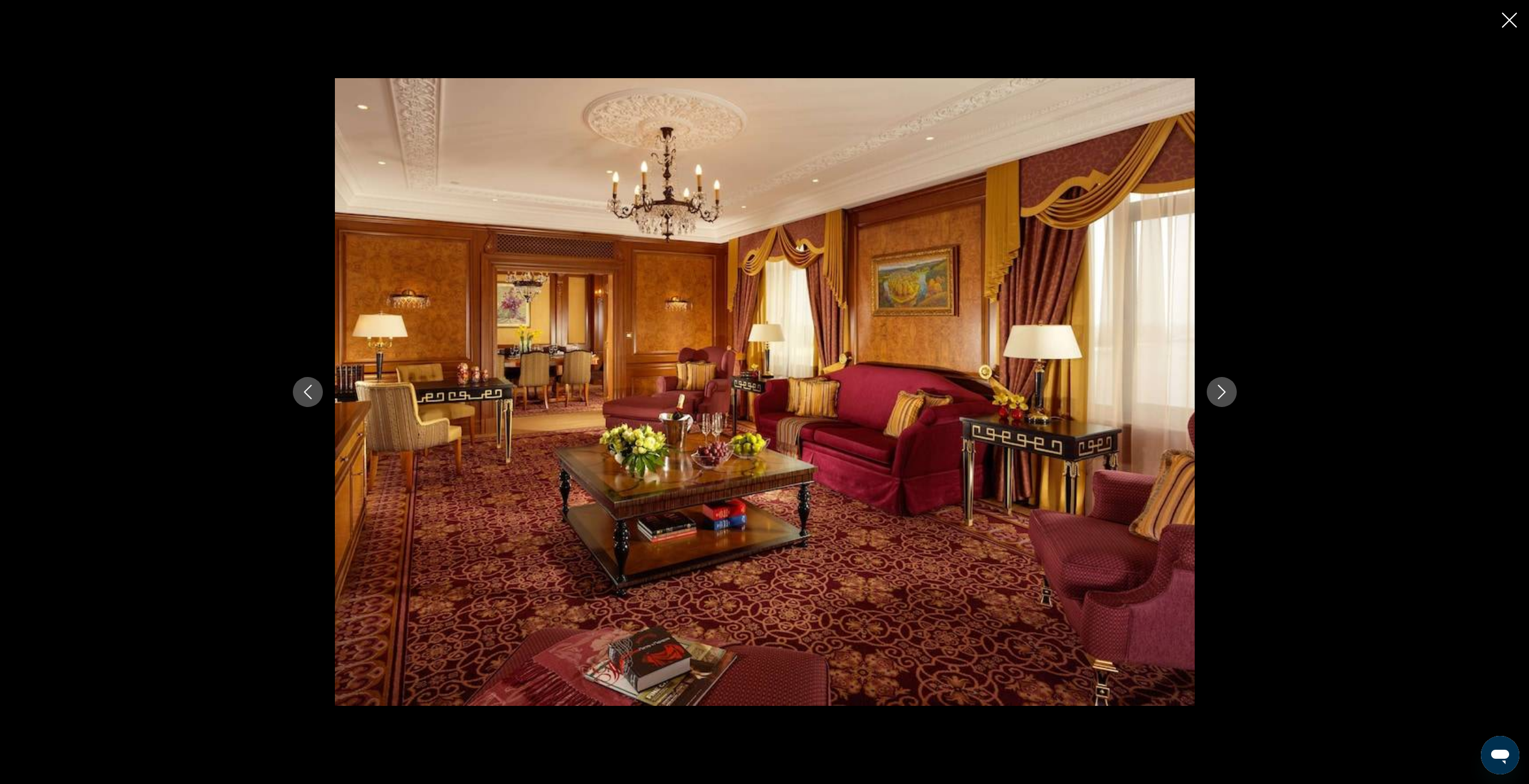
click at [287, 399] on div "prev next" at bounding box center [765, 392] width 968 height 627
click at [310, 392] on icon "Previous image" at bounding box center [308, 392] width 15 height 15
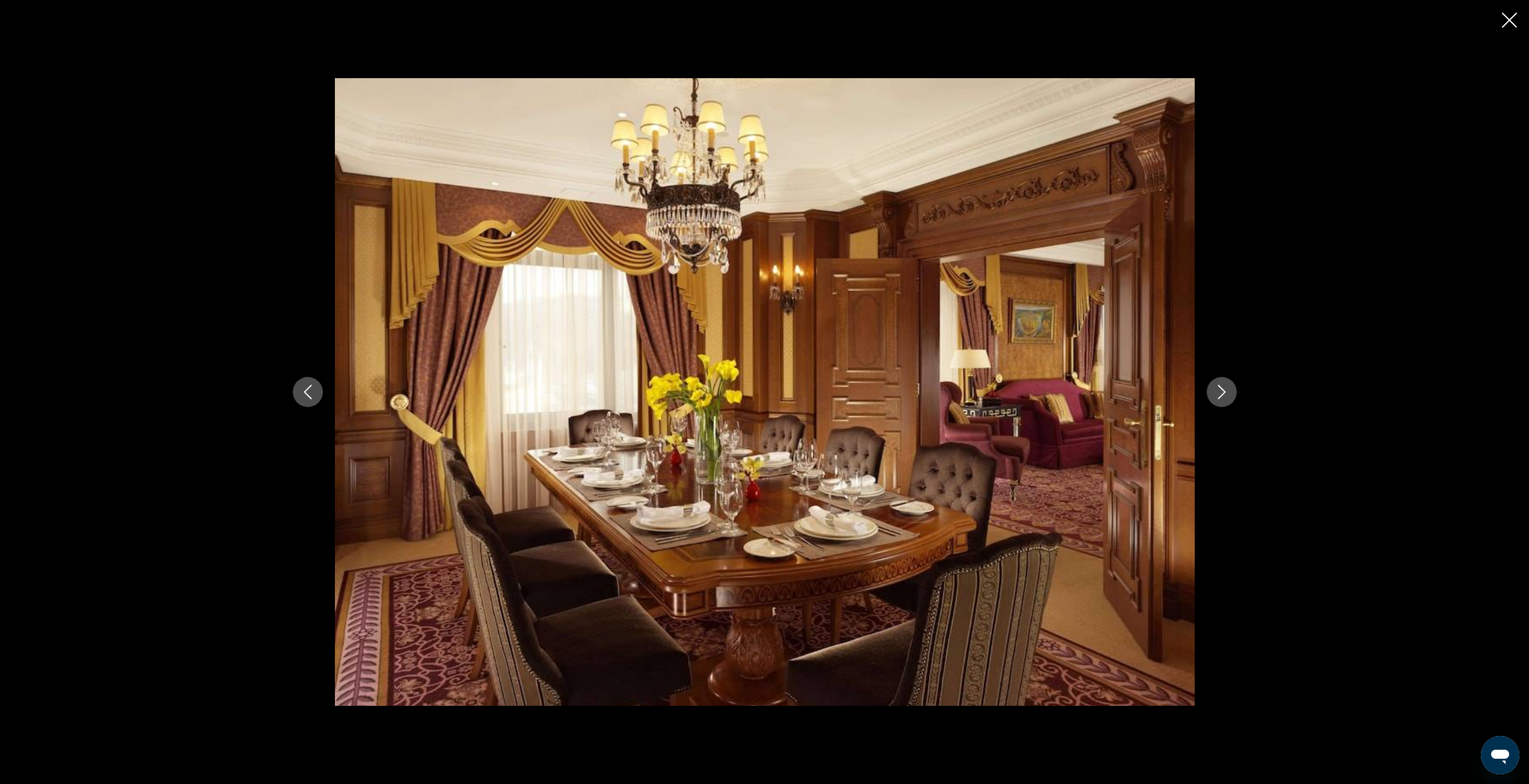
click at [310, 392] on icon "Previous image" at bounding box center [308, 392] width 15 height 15
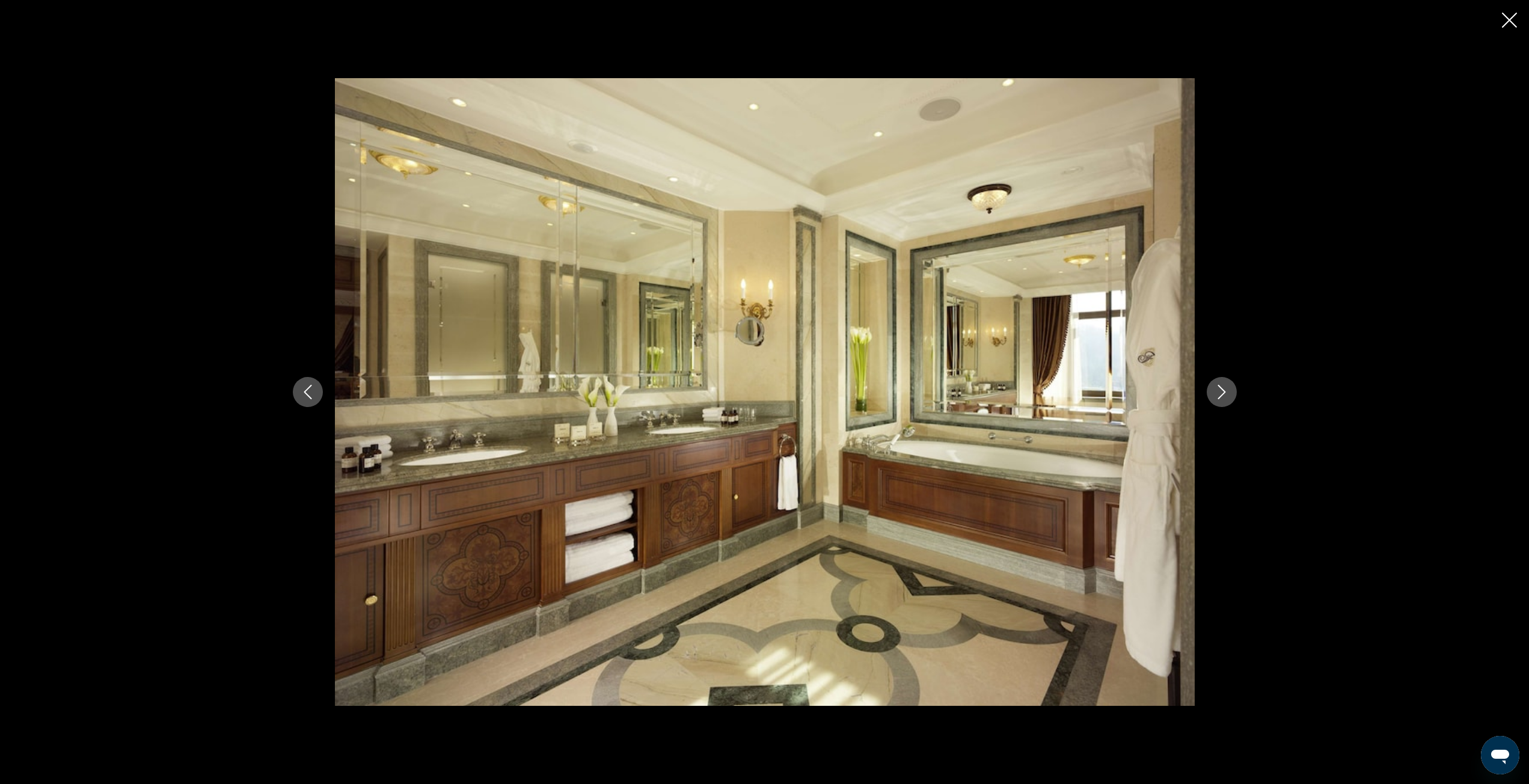
click at [310, 392] on icon "Previous image" at bounding box center [308, 392] width 15 height 15
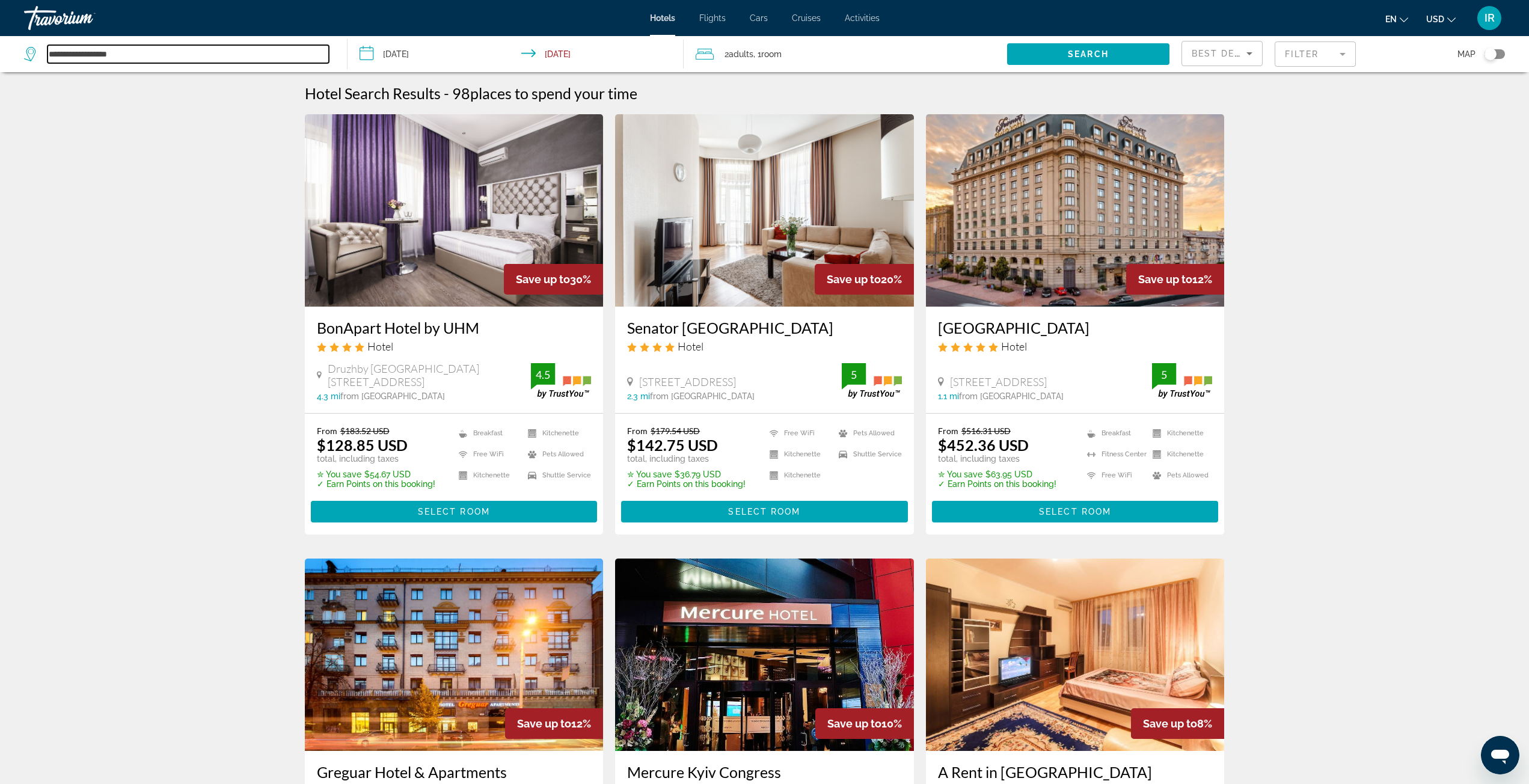
click at [108, 55] on input "**********" at bounding box center [189, 54] width 282 height 18
click at [709, 17] on span "Flights" at bounding box center [712, 18] width 27 height 10
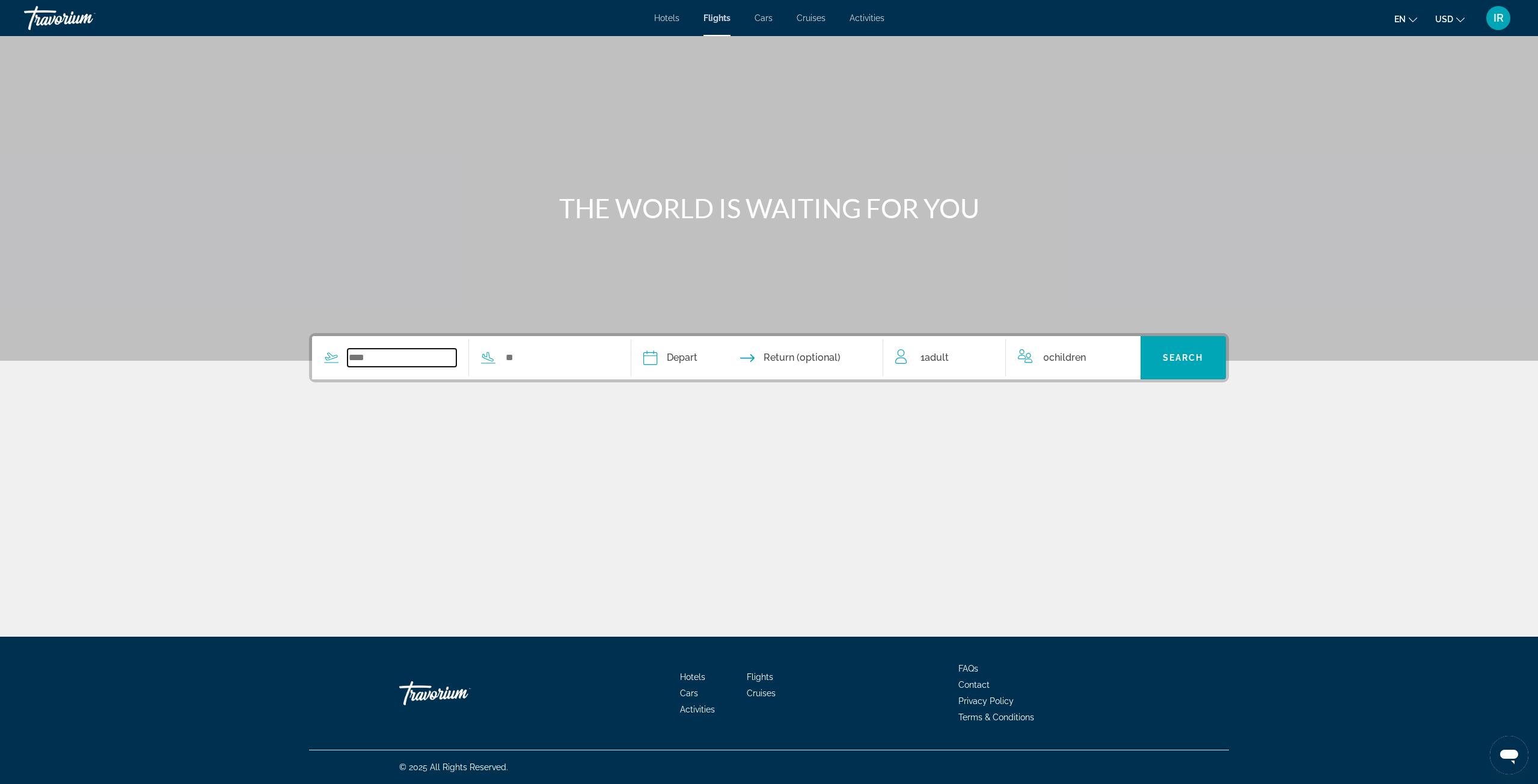
click at [389, 353] on input "Search widget" at bounding box center [401, 358] width 108 height 18
type input "*"
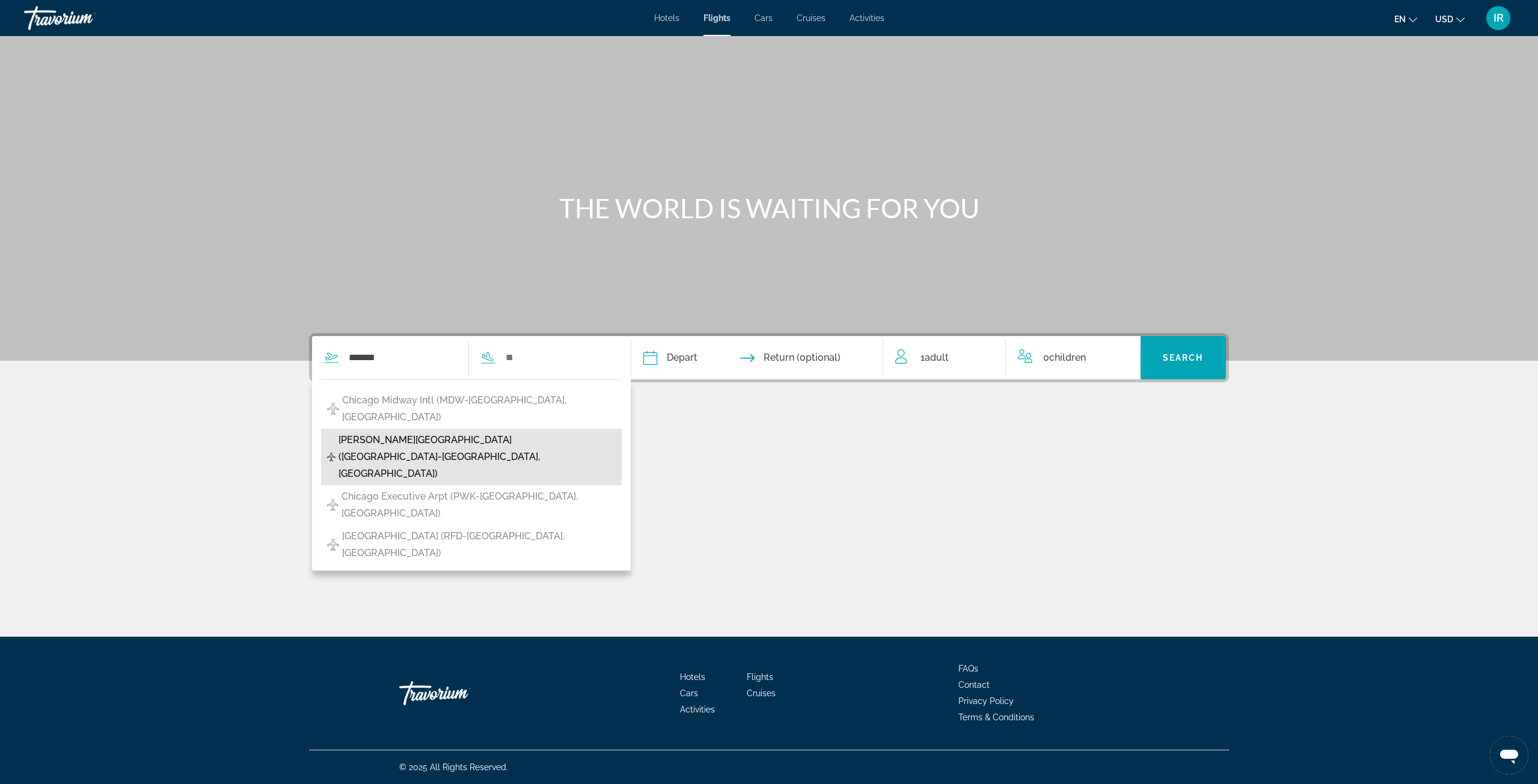
click at [363, 436] on span "[PERSON_NAME][GEOGRAPHIC_DATA] ([GEOGRAPHIC_DATA]-[GEOGRAPHIC_DATA], [GEOGRAPHI…" at bounding box center [477, 456] width 278 height 50
type input "**********"
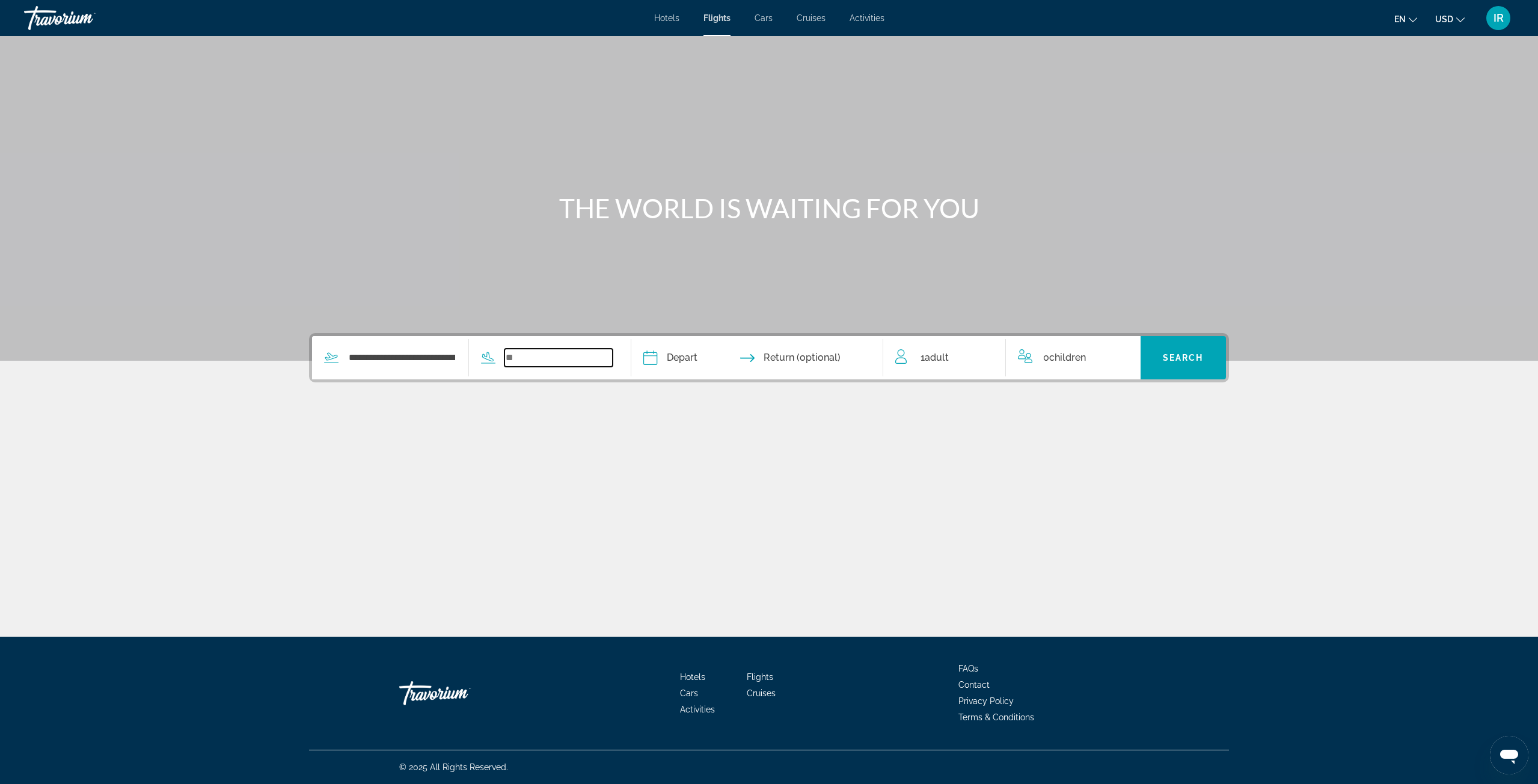
click at [580, 360] on input "Search widget" at bounding box center [559, 358] width 108 height 18
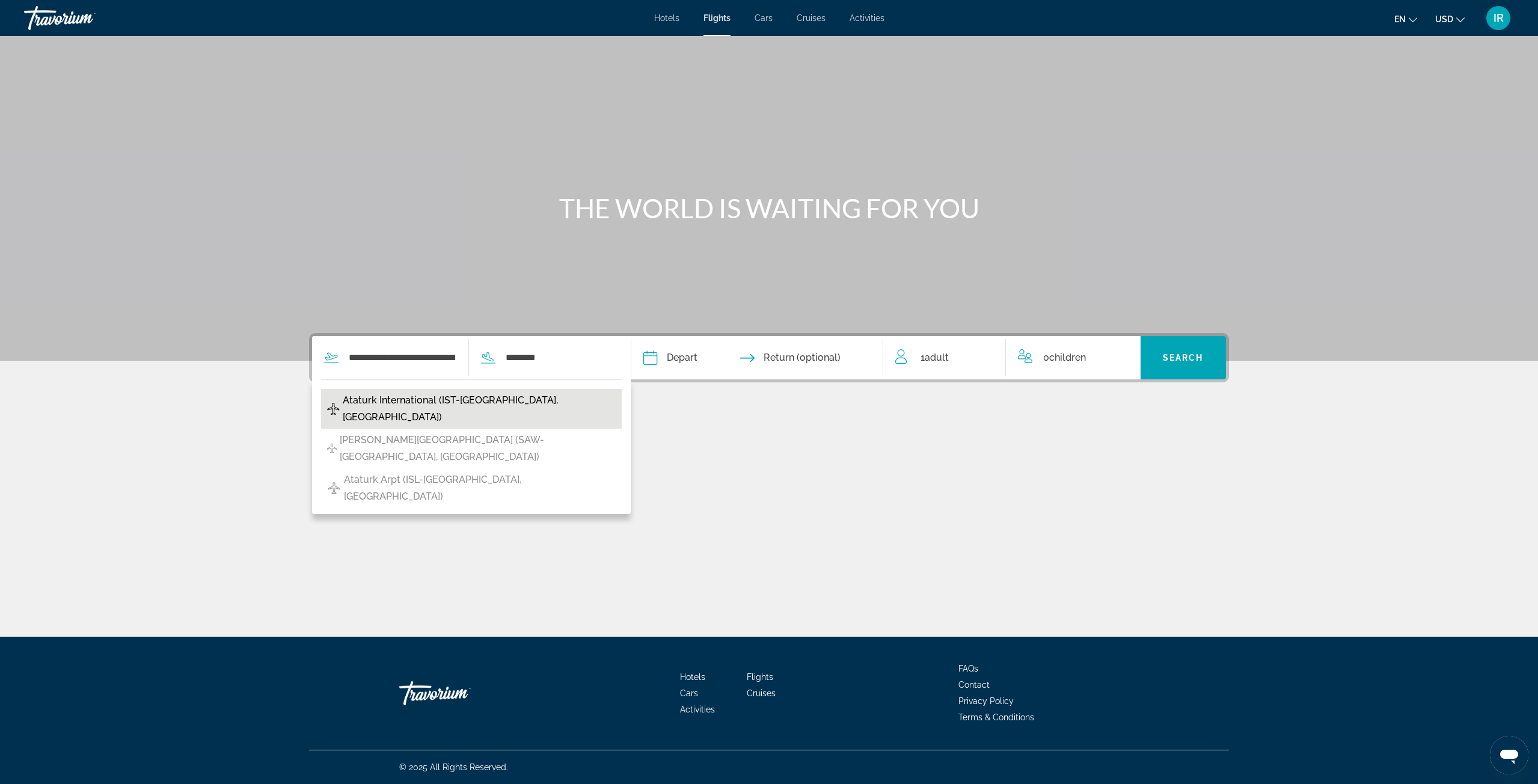
click at [549, 390] on button "Ataturk International (IST-[GEOGRAPHIC_DATA], [GEOGRAPHIC_DATA])" at bounding box center [471, 409] width 300 height 40
type input "**********"
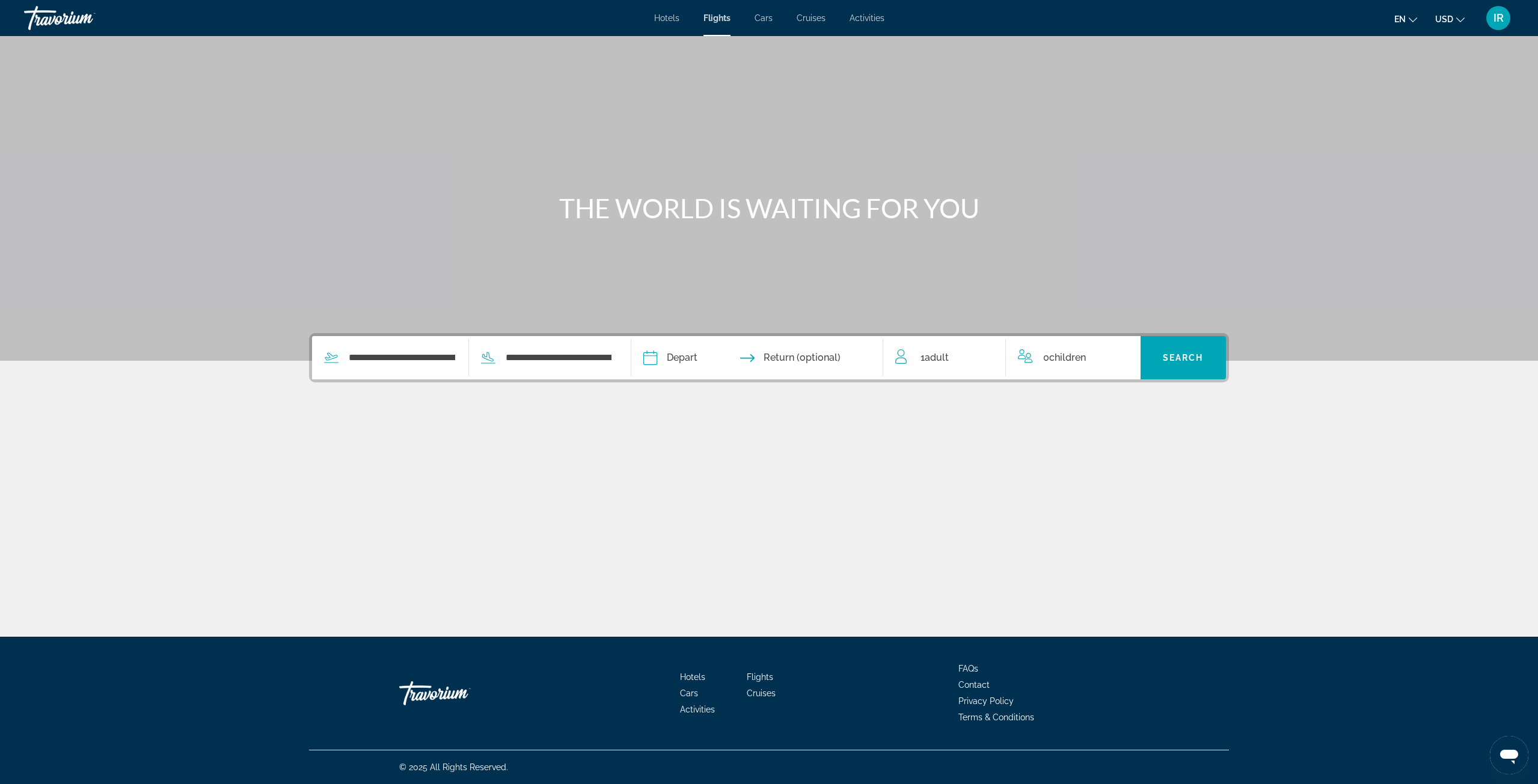
click at [728, 358] on input "Depart date" at bounding box center [703, 359] width 125 height 47
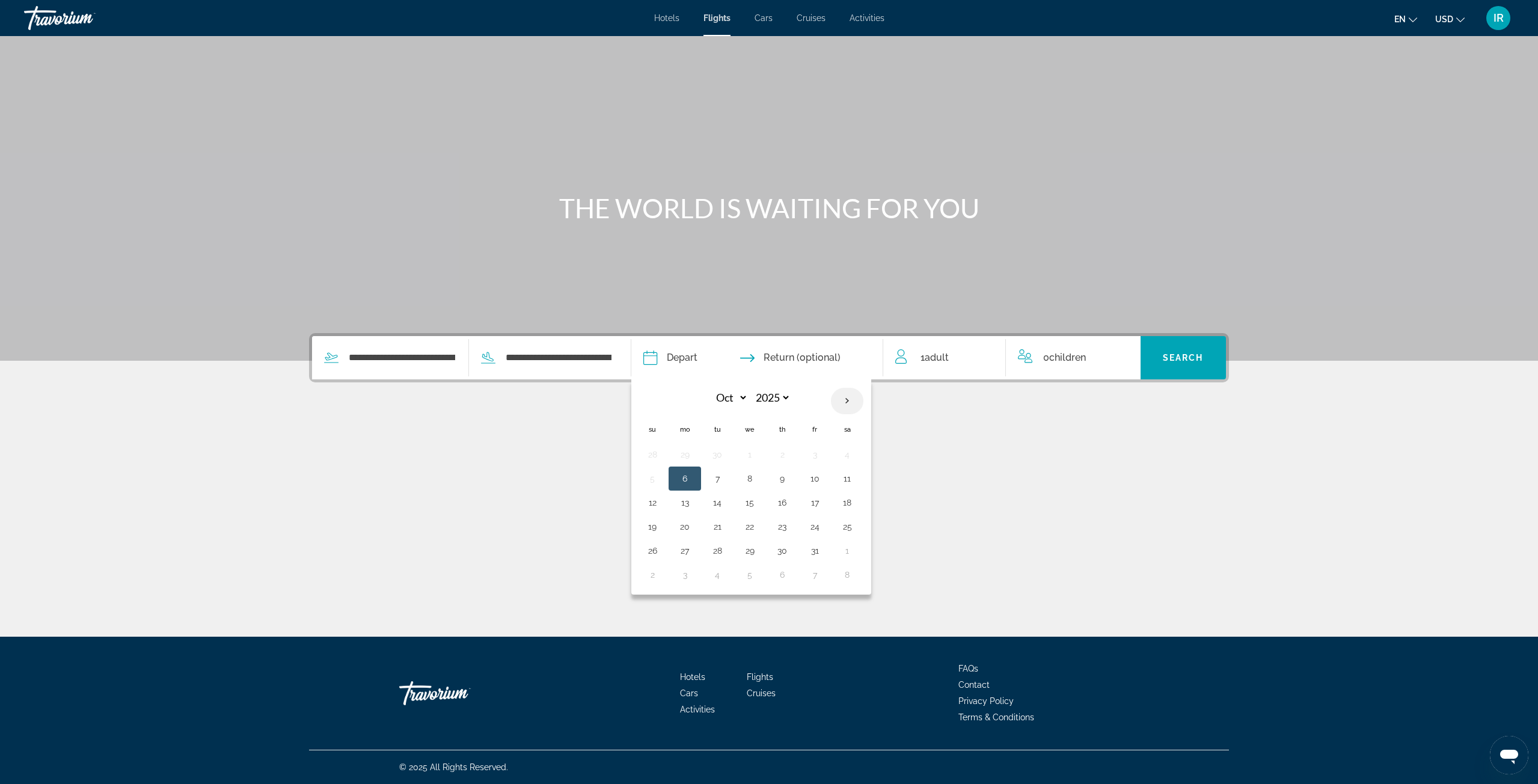
click at [855, 399] on th "Next month" at bounding box center [847, 400] width 32 height 27
click at [658, 402] on th "Previous month" at bounding box center [652, 400] width 32 height 27
click at [848, 395] on th "Next month" at bounding box center [847, 400] width 32 height 27
select select "**"
click at [788, 505] on button "13" at bounding box center [782, 502] width 19 height 17
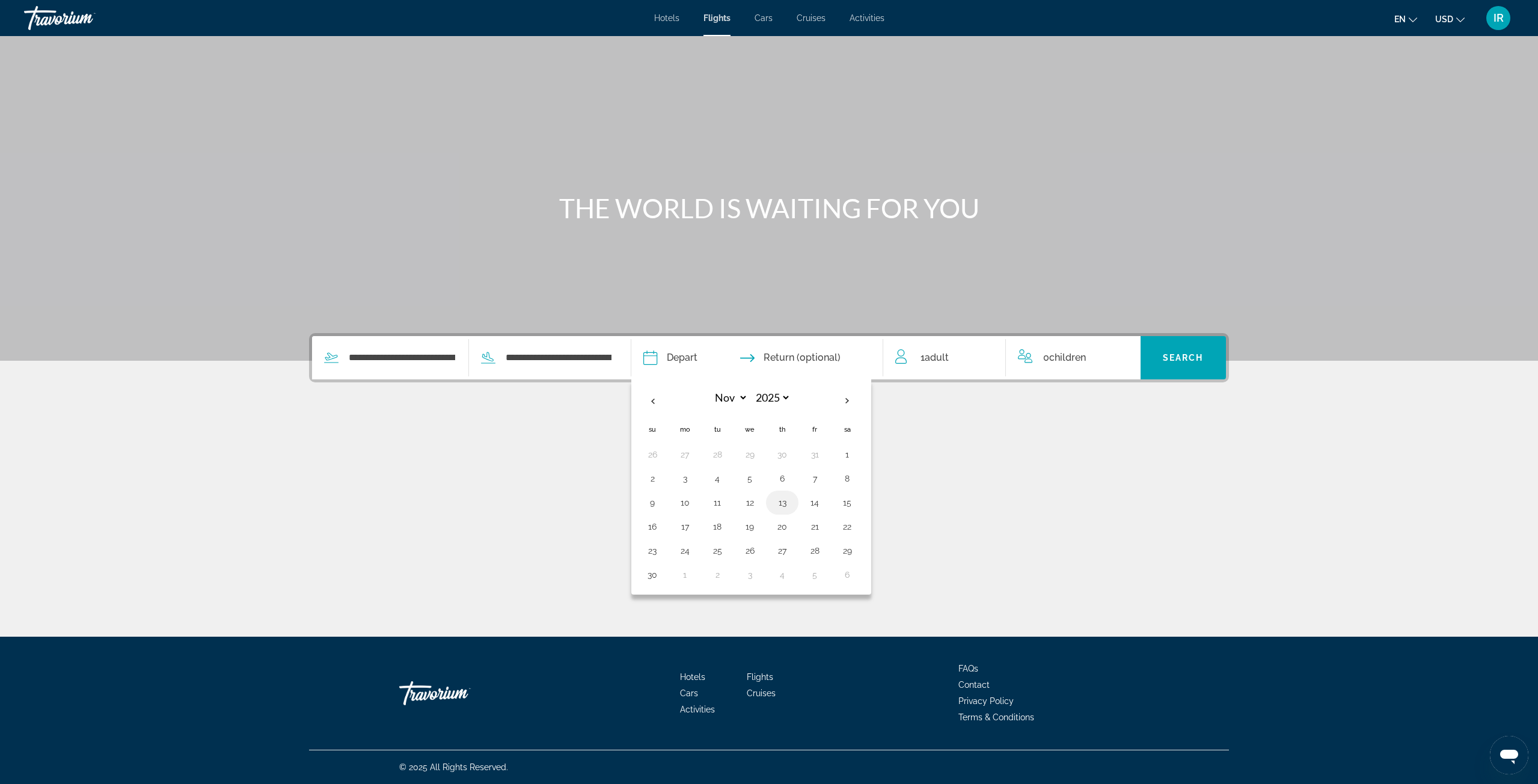
type input "**********"
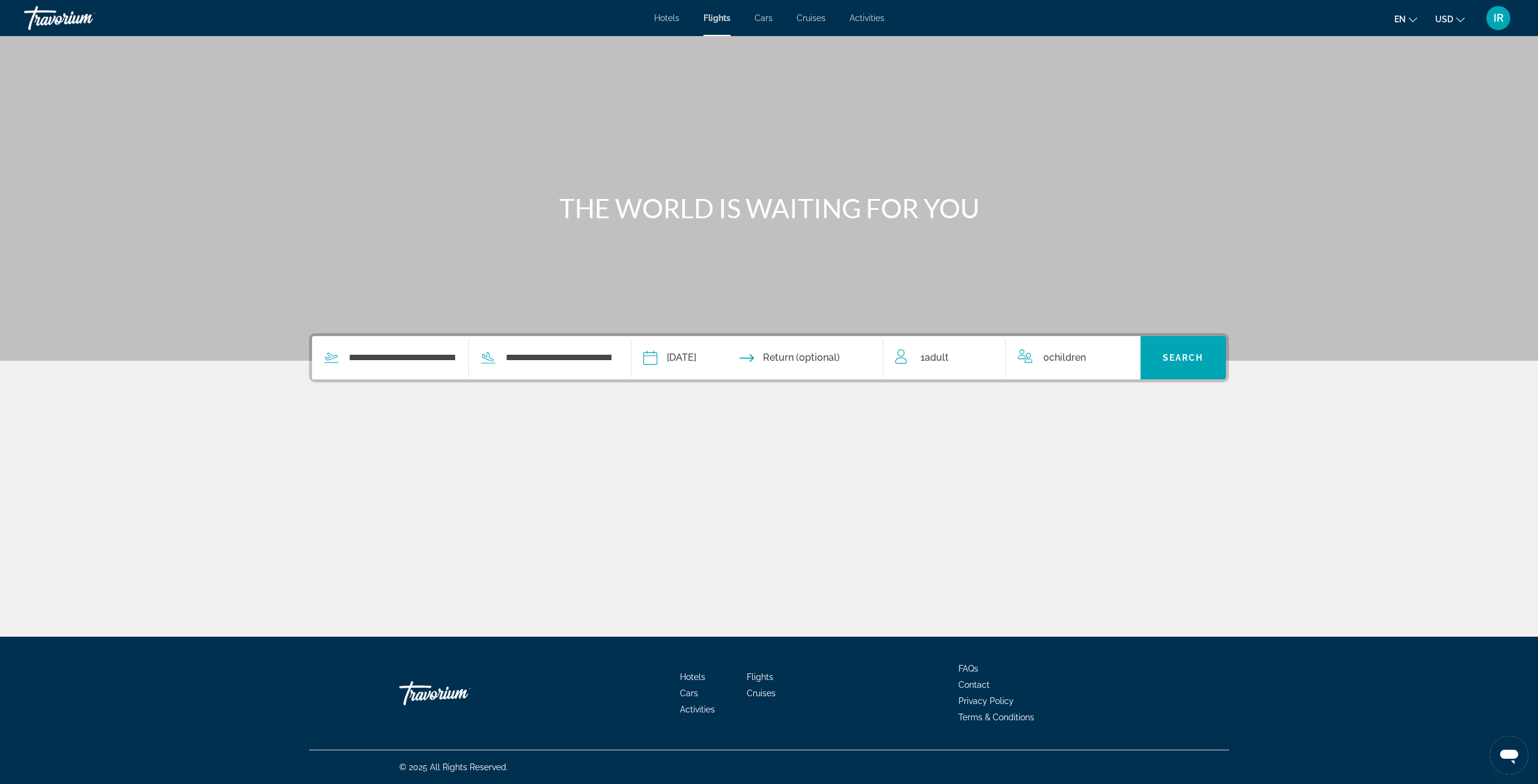
click at [835, 358] on input "Return date" at bounding box center [826, 359] width 125 height 47
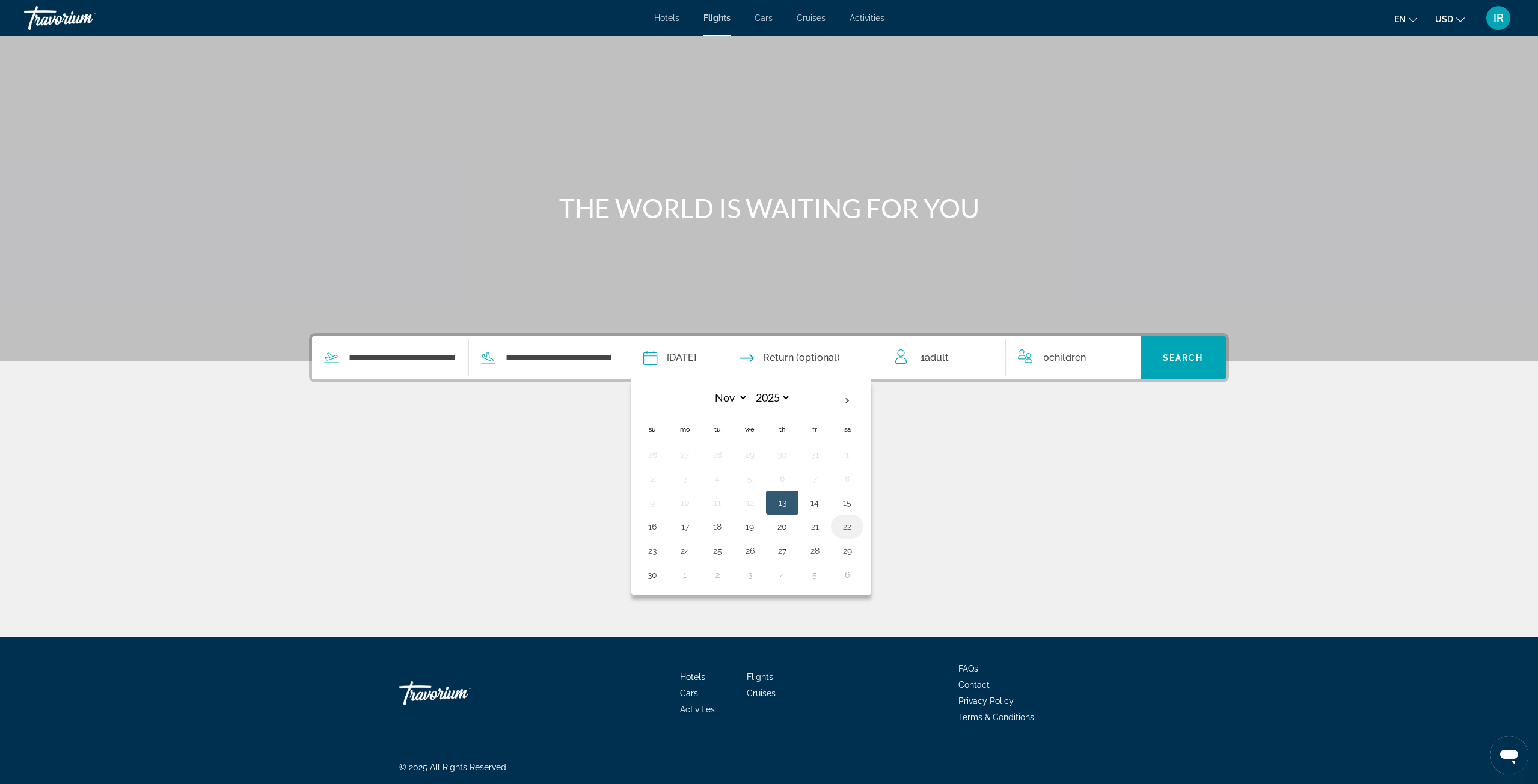
click at [840, 529] on td "22" at bounding box center [847, 527] width 32 height 24
click at [848, 529] on button "22" at bounding box center [848, 526] width 19 height 17
type input "**********"
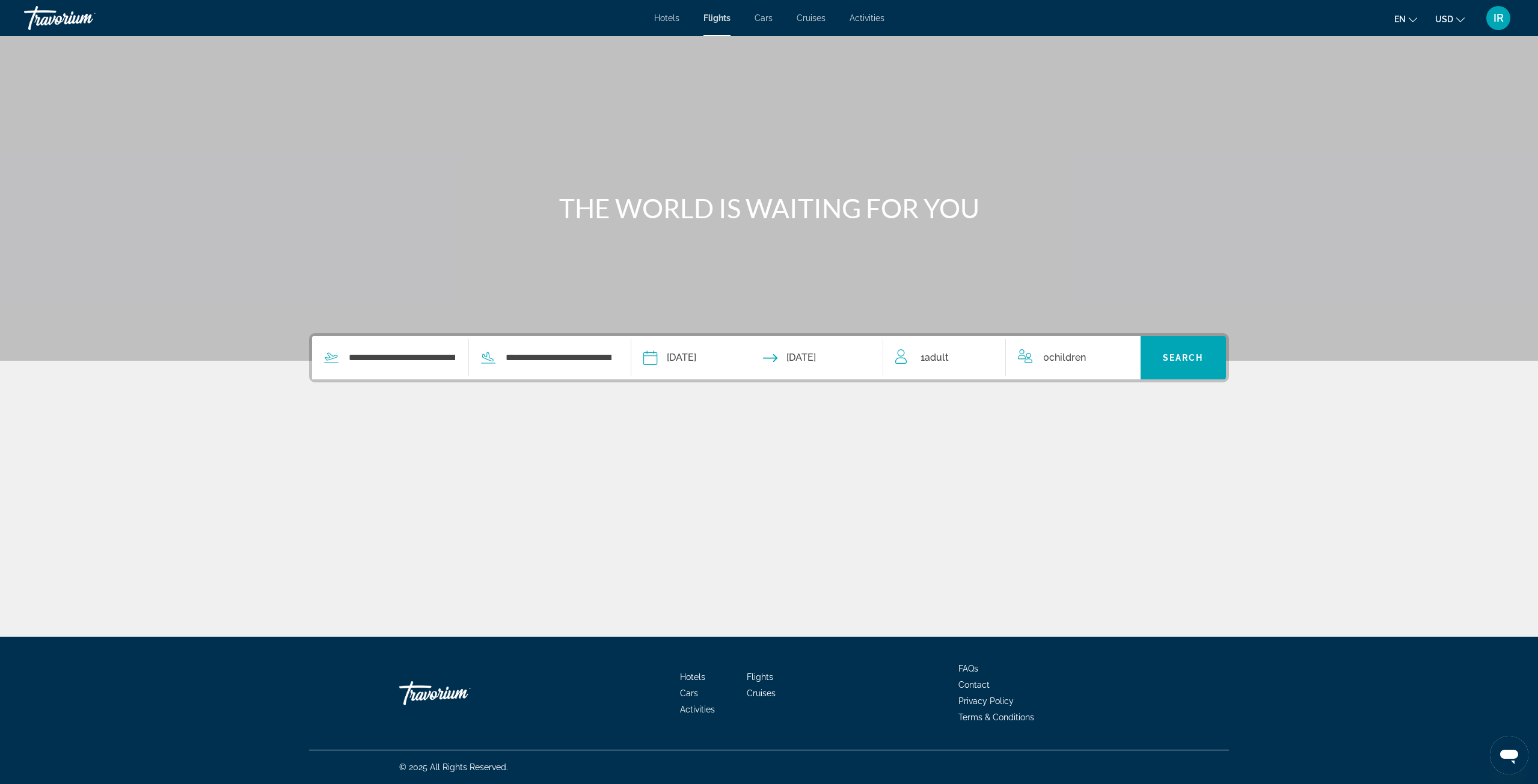
click at [955, 366] on div "1 Adult Adults" at bounding box center [950, 357] width 111 height 43
click at [983, 356] on icon "Increment adults" at bounding box center [988, 355] width 11 height 15
click at [1077, 359] on span "Children" at bounding box center [1075, 355] width 36 height 11
click at [1123, 355] on icon "Increment children" at bounding box center [1123, 354] width 11 height 11
click at [1101, 413] on div "Travelers: 2 adults, 1 child" at bounding box center [1073, 403] width 91 height 34
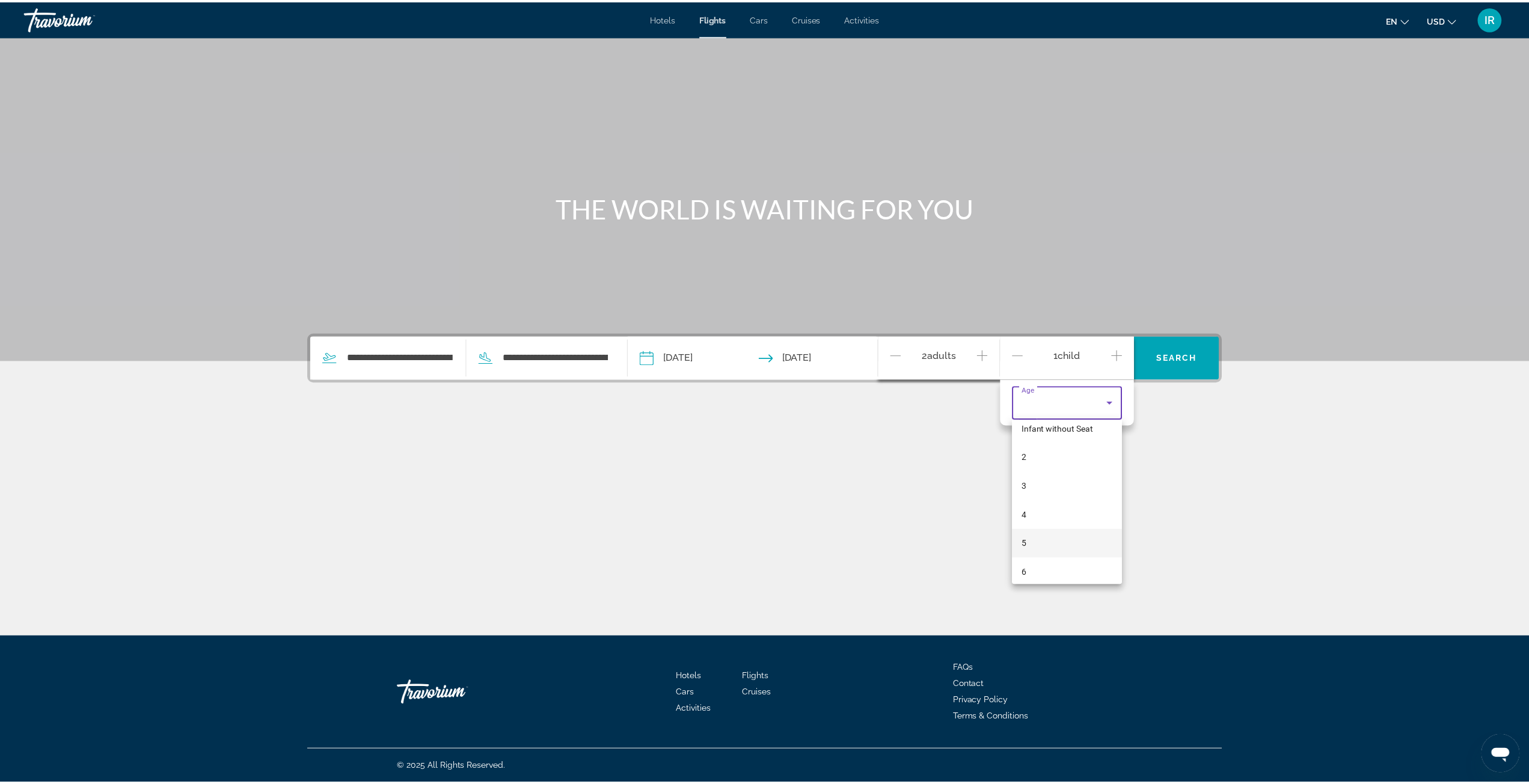
scroll to position [60, 0]
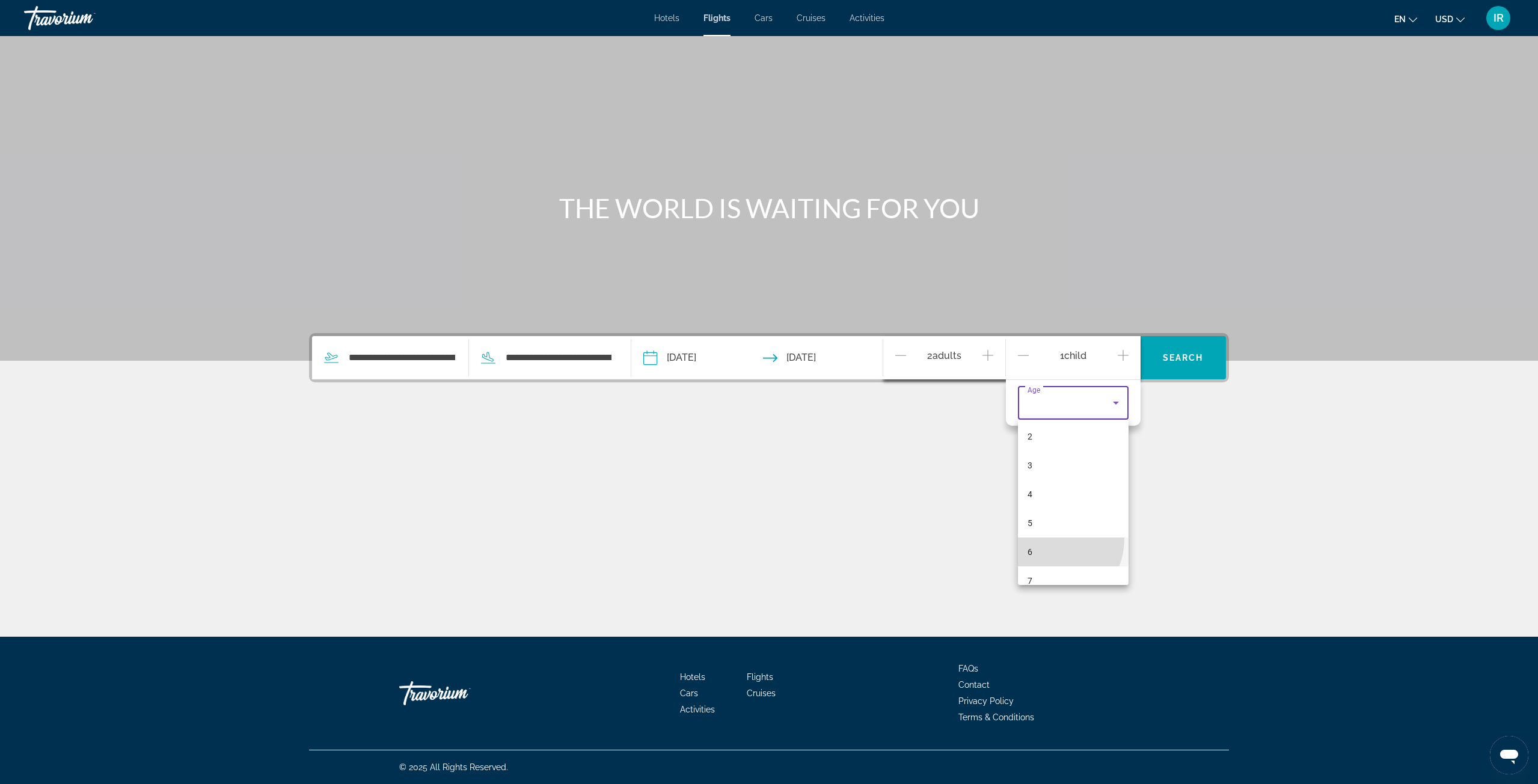
click at [1051, 539] on mat-option "6" at bounding box center [1073, 552] width 111 height 29
click at [1094, 457] on div "Main content" at bounding box center [769, 457] width 920 height 90
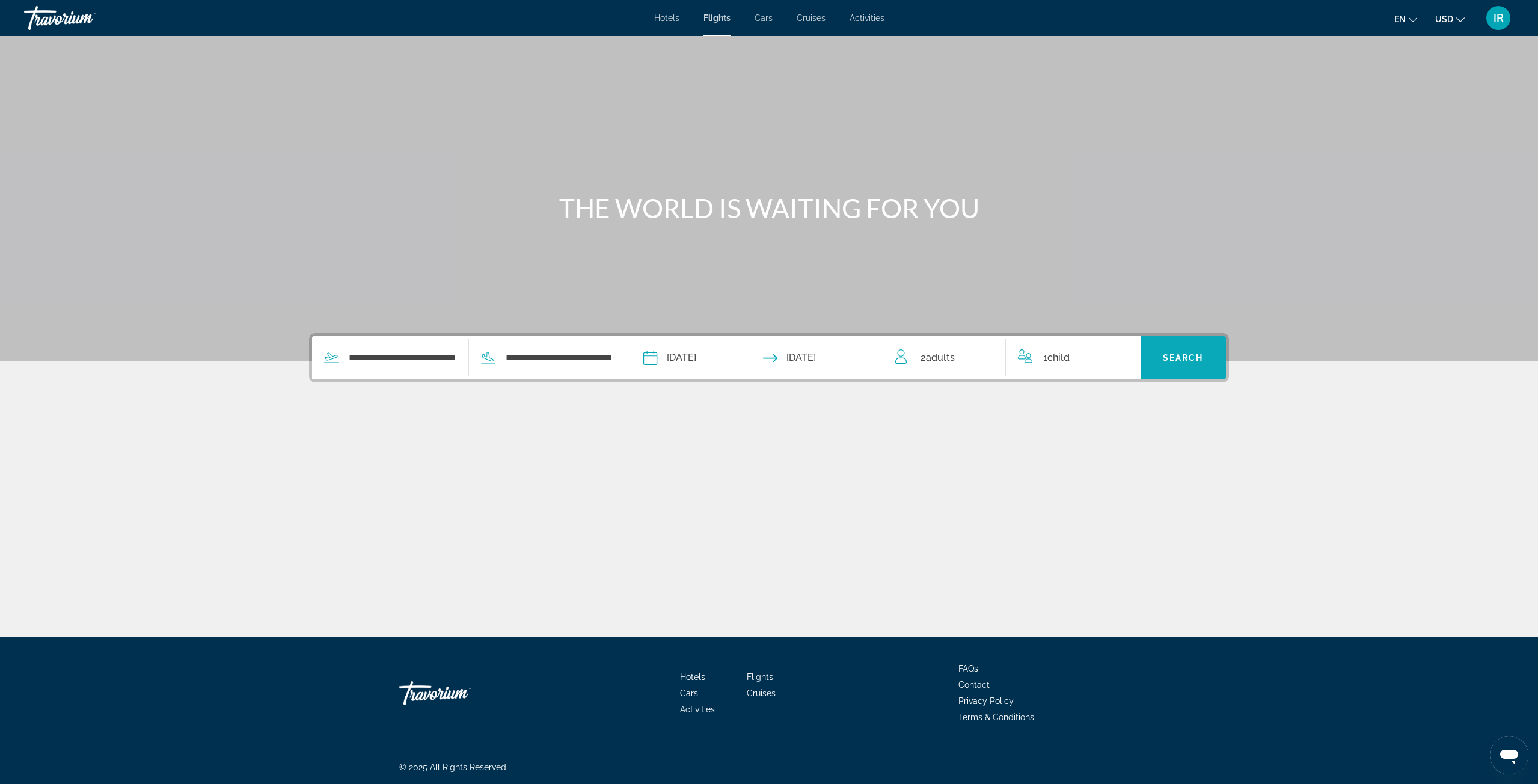
click at [1164, 351] on span "Search widget" at bounding box center [1183, 358] width 86 height 29
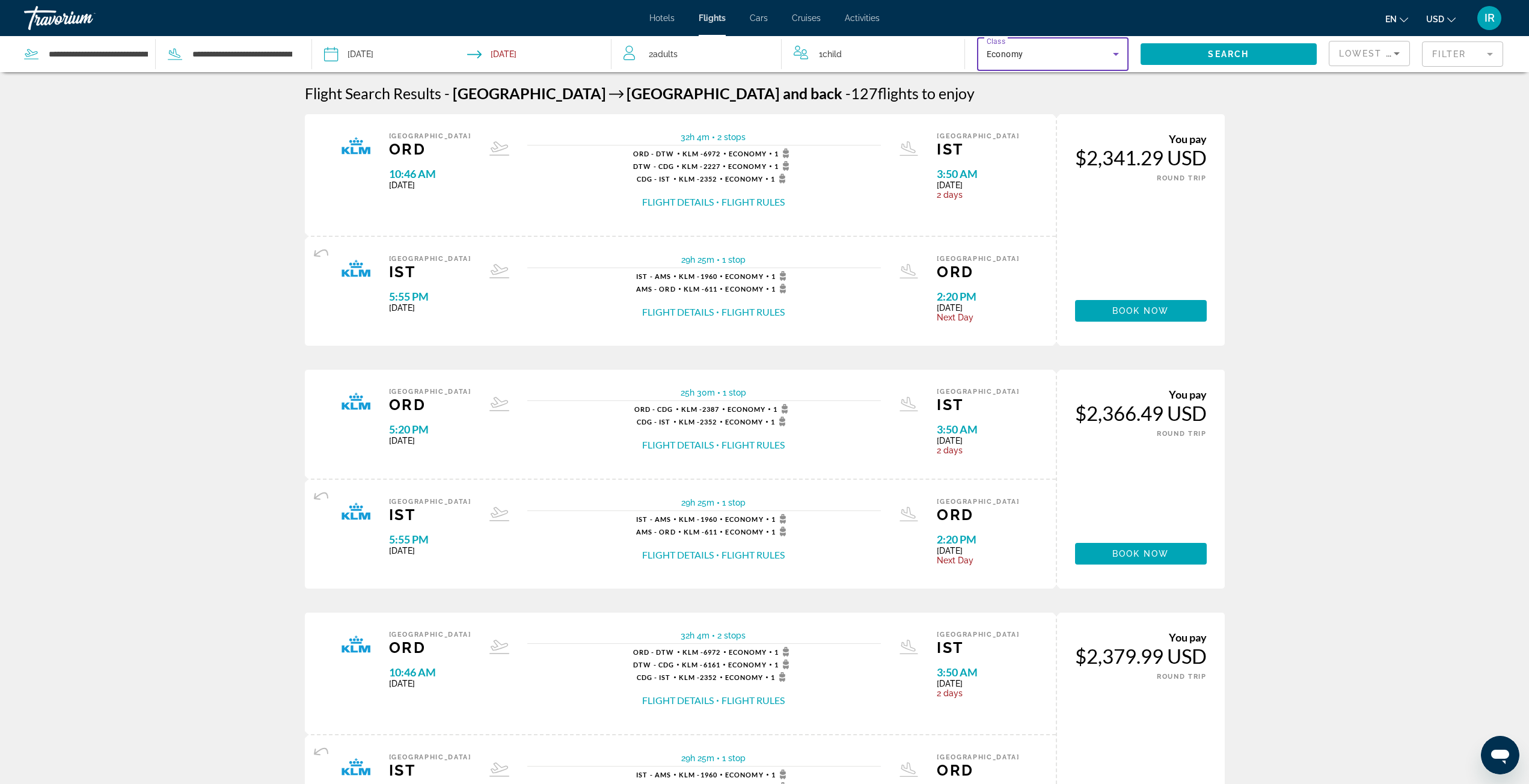
click at [1115, 53] on icon "Search widget" at bounding box center [1115, 54] width 6 height 3
click at [1021, 146] on mat-option "Business" at bounding box center [1052, 148] width 151 height 29
click at [1227, 48] on span "Search widget" at bounding box center [1229, 54] width 176 height 29
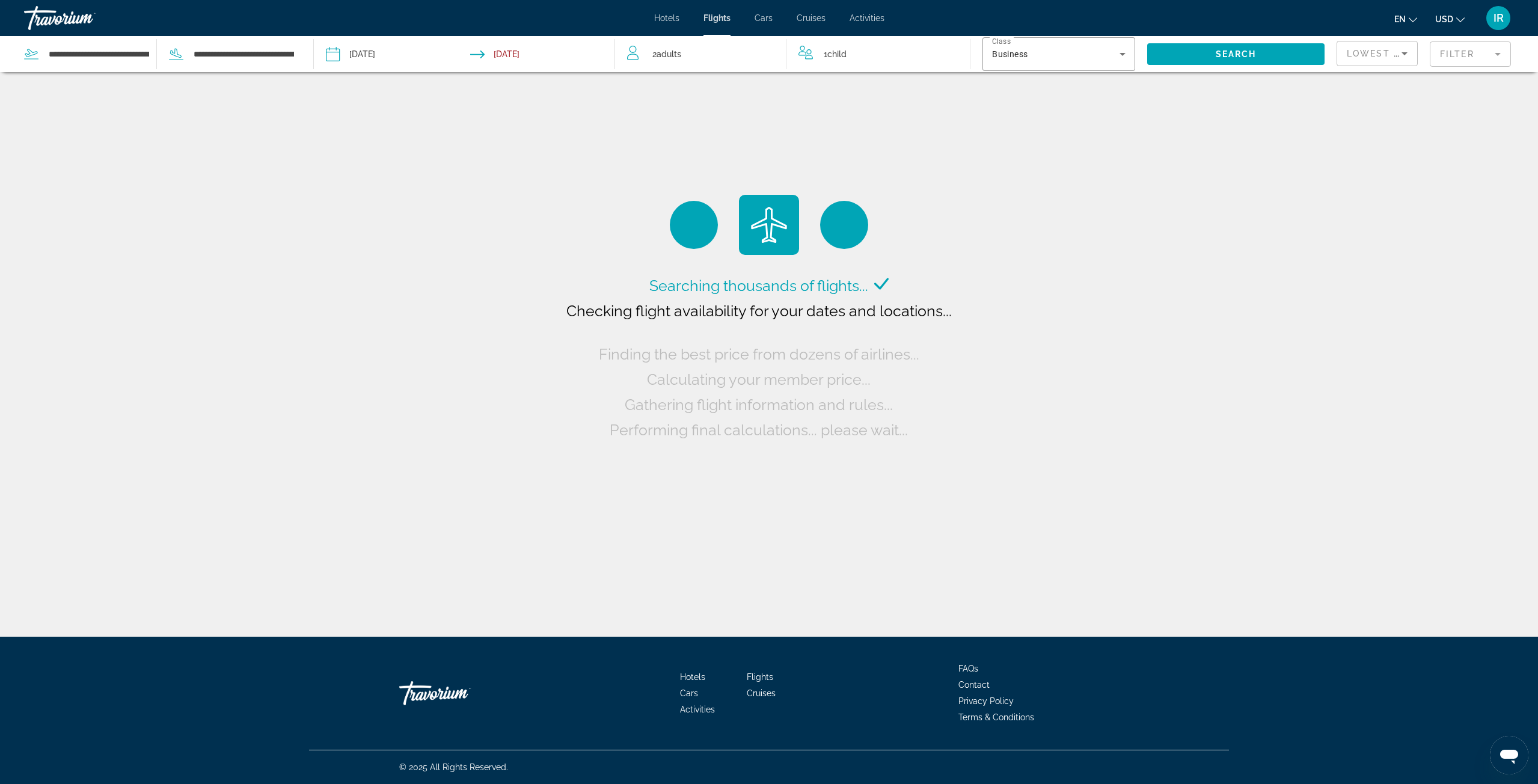
click at [511, 58] on input "Return date: Nov 22, 2025" at bounding box center [545, 56] width 150 height 40
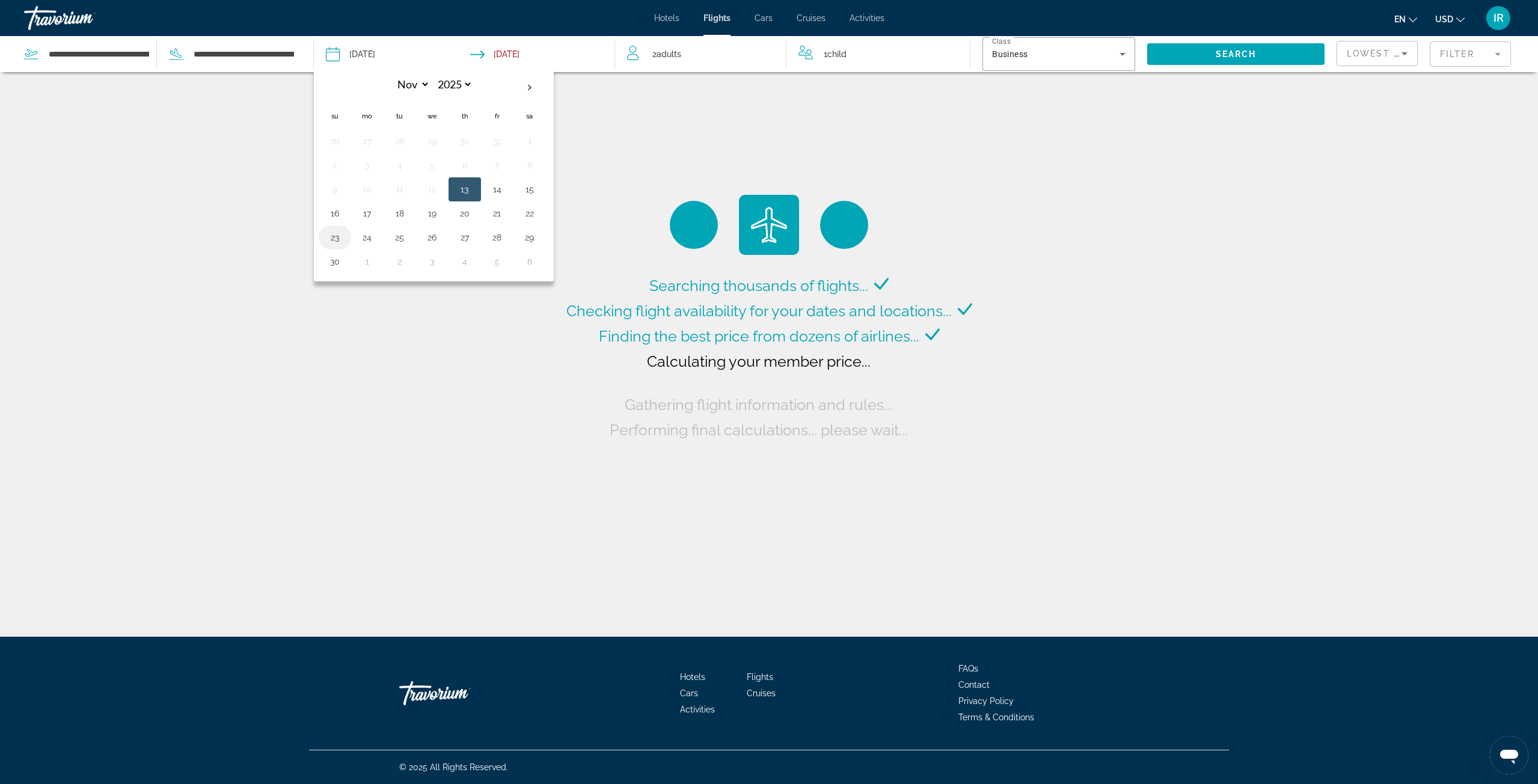
click at [338, 230] on button "23" at bounding box center [335, 237] width 19 height 17
type input "**********"
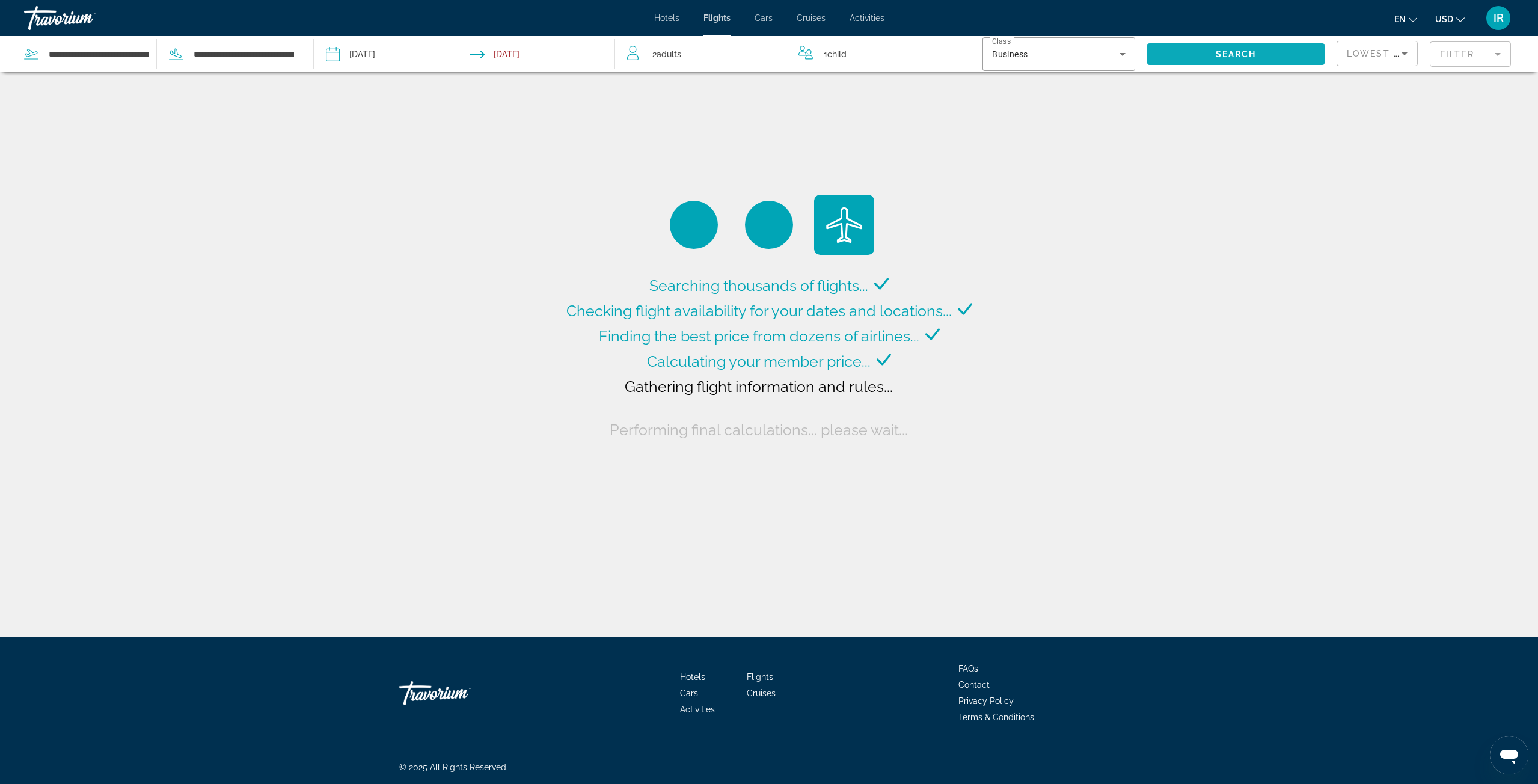
click at [1231, 61] on span "Search widget" at bounding box center [1235, 54] width 177 height 29
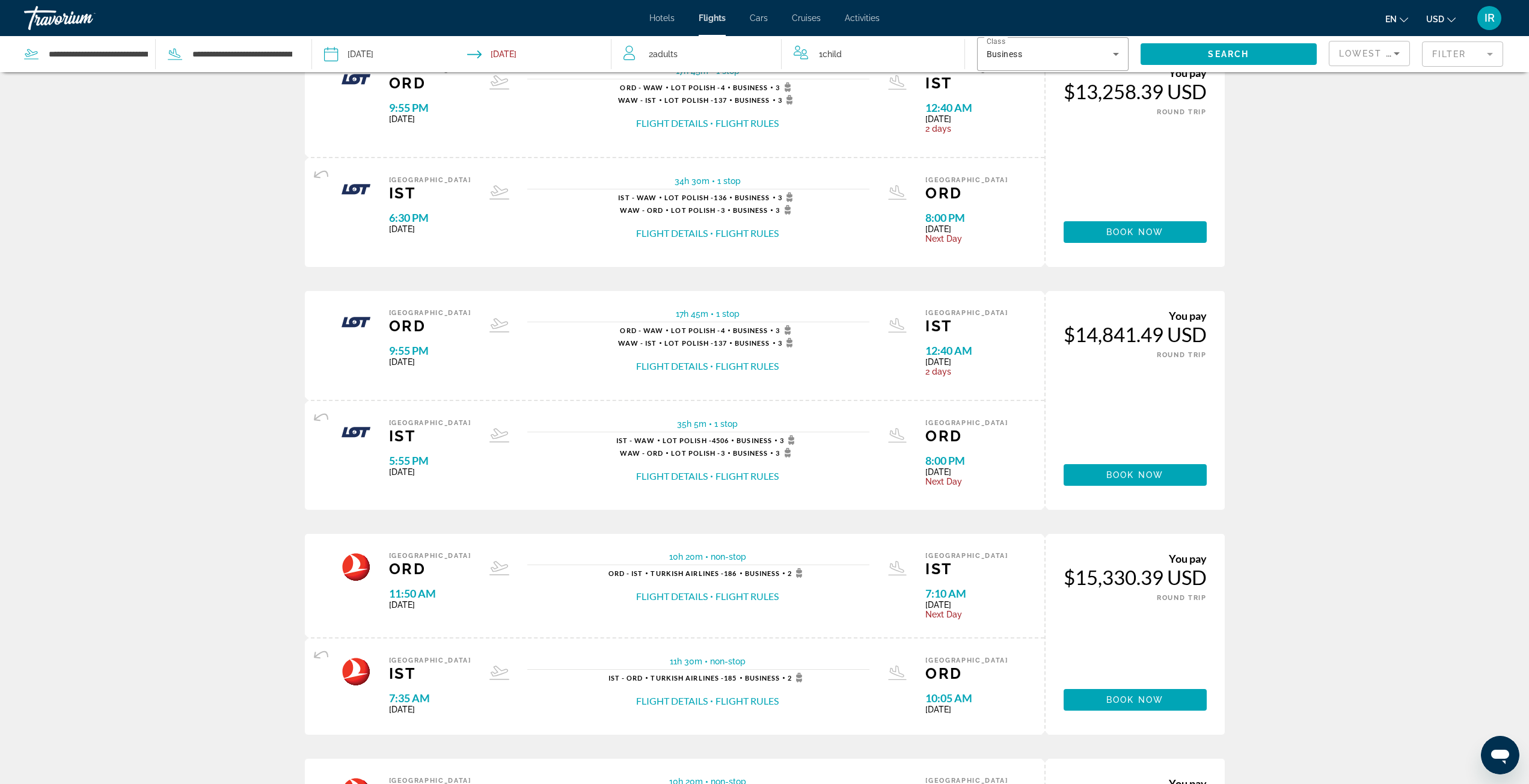
scroll to position [721, 0]
